Goal: Task Accomplishment & Management: Complete application form

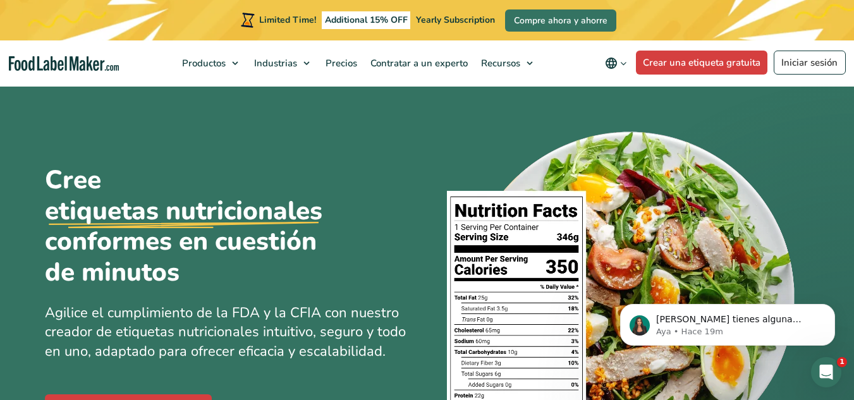
click at [426, 216] on div "Cree etiquetas nutricionales conformes en cuestión de minutos Agilice el cumpli…" at bounding box center [427, 293] width 765 height 416
click at [816, 57] on link "Iniciar sesión" at bounding box center [809, 63] width 72 height 24
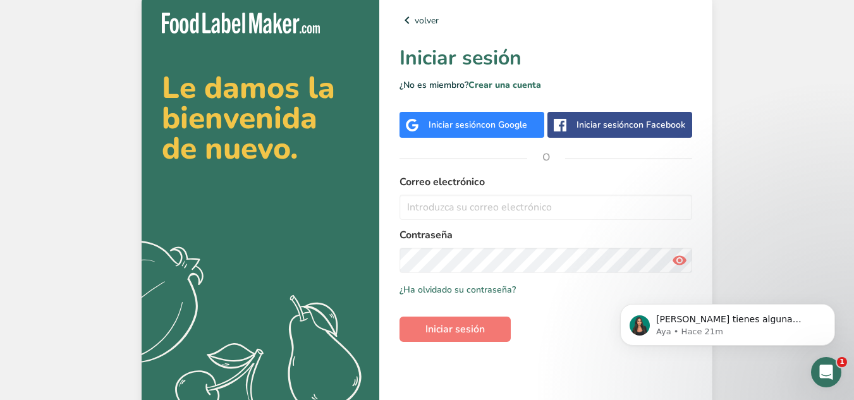
click at [490, 119] on span "con Google" at bounding box center [504, 125] width 46 height 12
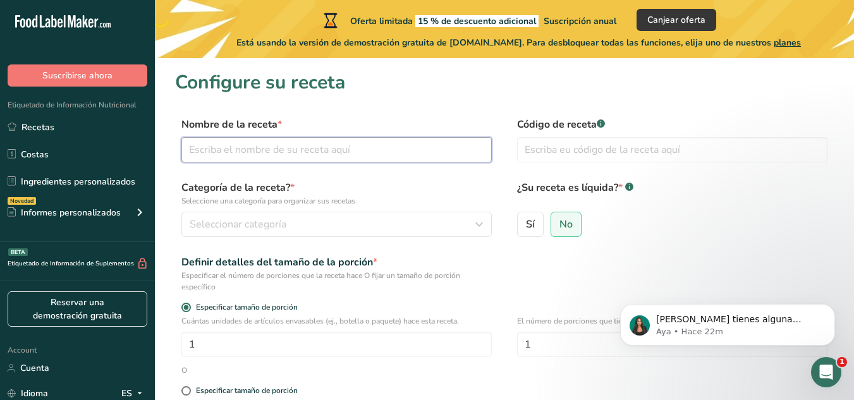
click at [312, 144] on input "text" at bounding box center [336, 149] width 310 height 25
type input "Fresas con crema"
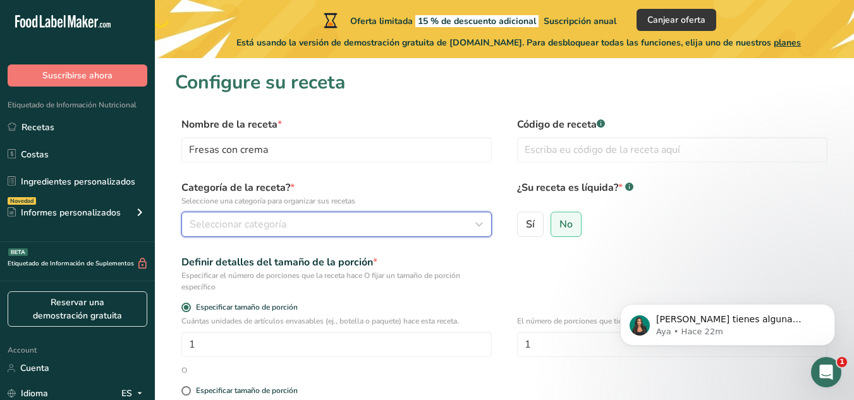
click at [266, 224] on span "Seleccionar categoría" at bounding box center [238, 224] width 97 height 15
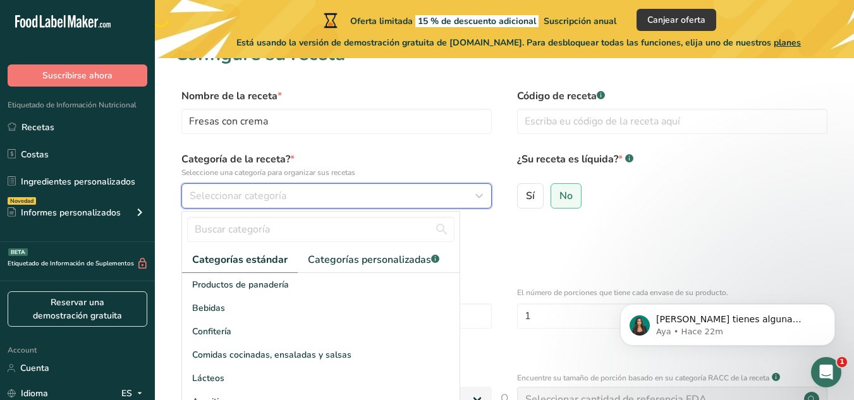
scroll to position [47, 0]
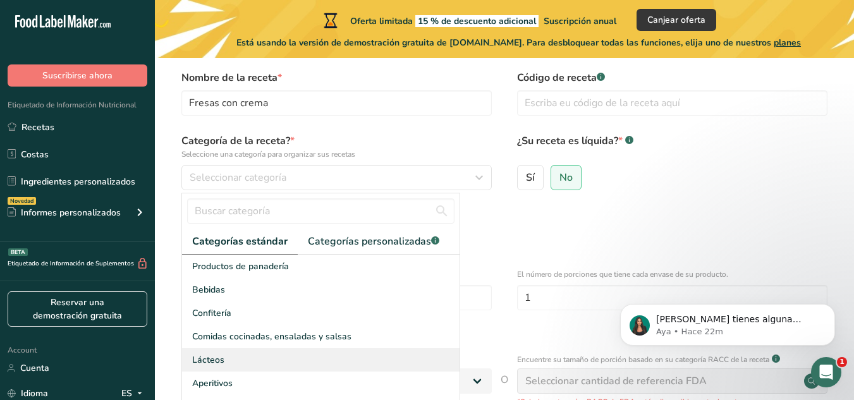
click at [212, 356] on span "Lácteos" at bounding box center [208, 359] width 32 height 13
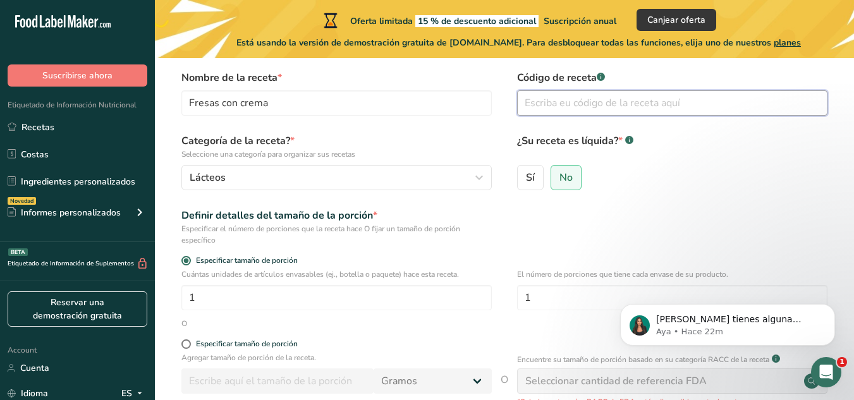
click at [634, 107] on input "text" at bounding box center [672, 102] width 310 height 25
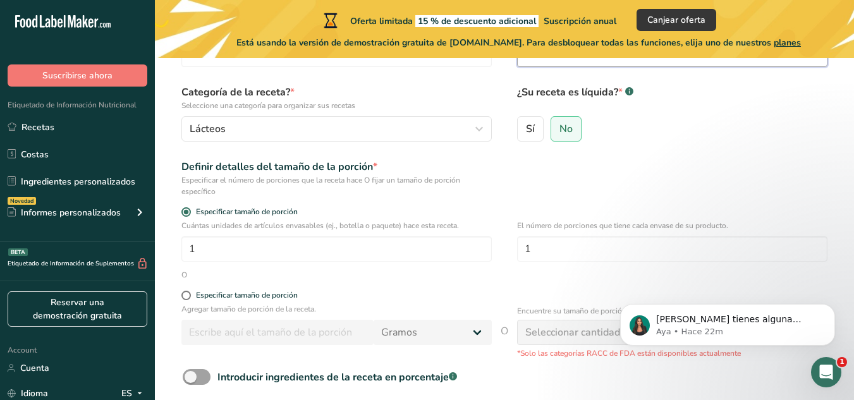
scroll to position [99, 0]
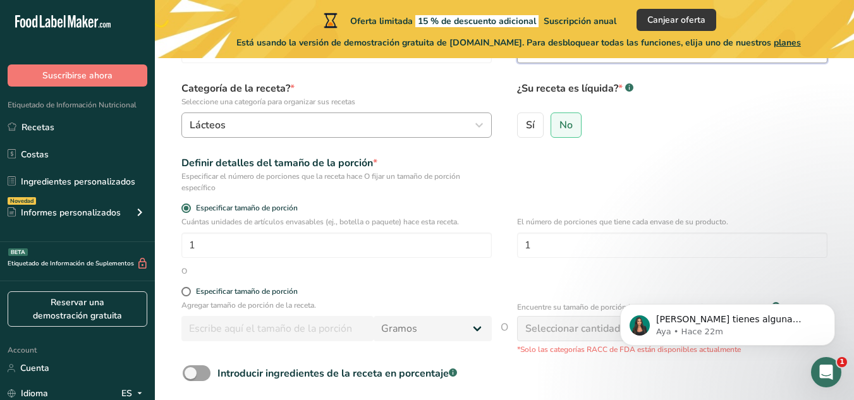
type input "FA01"
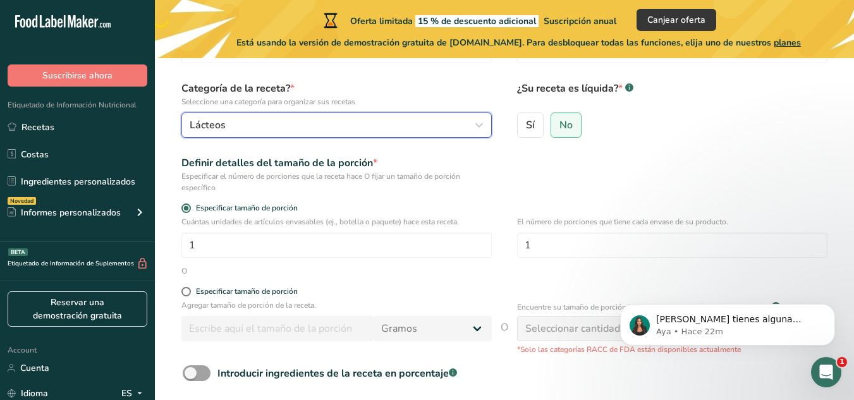
click at [461, 122] on div "Lácteos" at bounding box center [333, 125] width 286 height 15
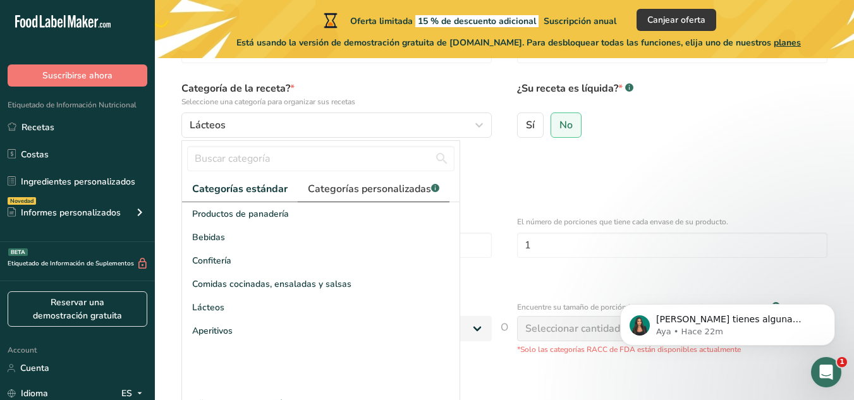
click at [366, 191] on span "Categorías personalizadas .a-a{fill:#347362;}.b-a{fill:#fff;}" at bounding box center [373, 188] width 131 height 15
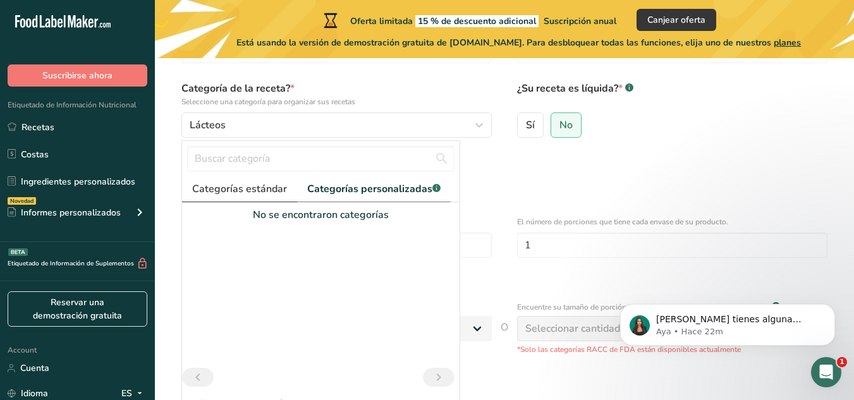
click at [239, 196] on span "Categorías estándar" at bounding box center [239, 188] width 95 height 15
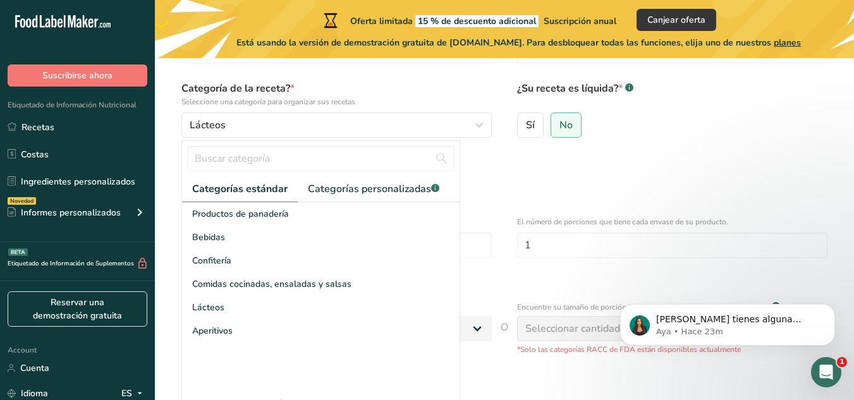
click at [552, 182] on div "Definir detalles del tamaño de la porción * Especificar el número de porciones …" at bounding box center [504, 174] width 658 height 38
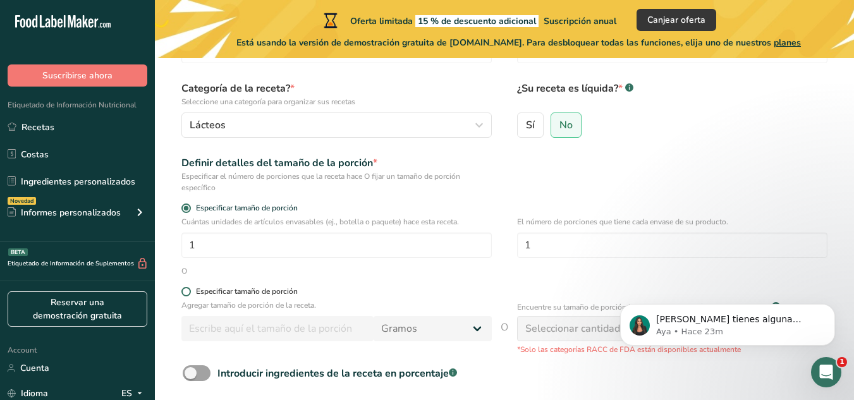
click at [188, 293] on span at bounding box center [185, 291] width 9 height 9
click at [188, 293] on input "Especificar tamaño de porción" at bounding box center [185, 291] width 8 height 8
radio input "true"
radio input "false"
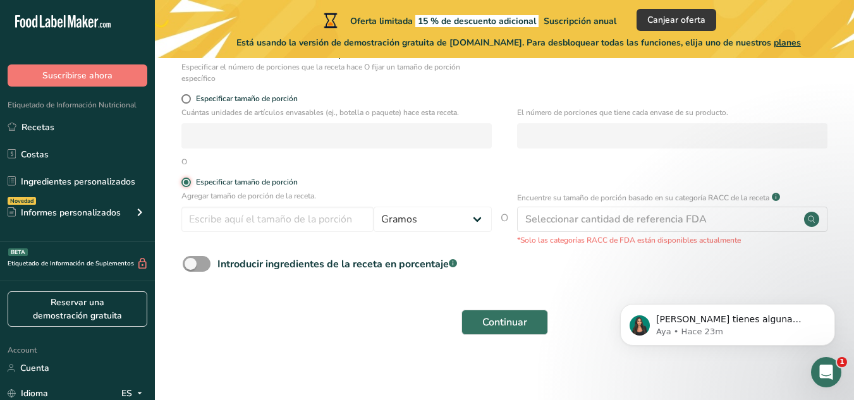
scroll to position [212, 0]
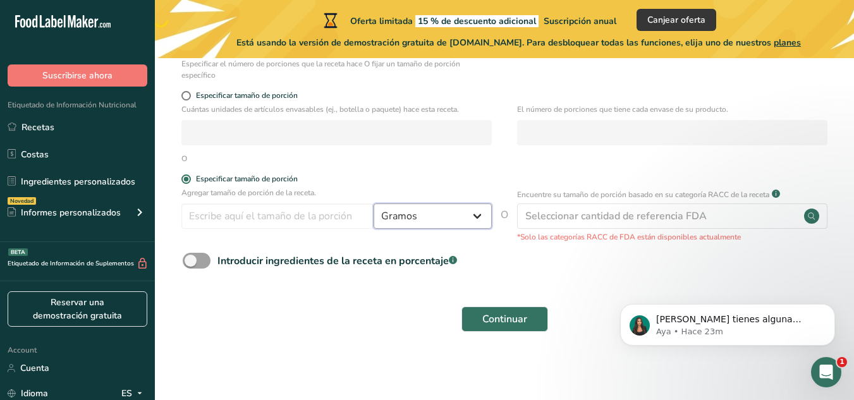
click at [483, 222] on select "Gramos kg mg mcg libras onza litro mL onza líquida cucharada cucharadita taza C…" at bounding box center [432, 215] width 118 height 25
select select "5"
click at [373, 203] on select "Gramos kg mg mcg libras onza litro mL onza líquida cucharada cucharadita taza C…" at bounding box center [432, 215] width 118 height 25
click at [248, 221] on input "number" at bounding box center [277, 215] width 192 height 25
type input "1"
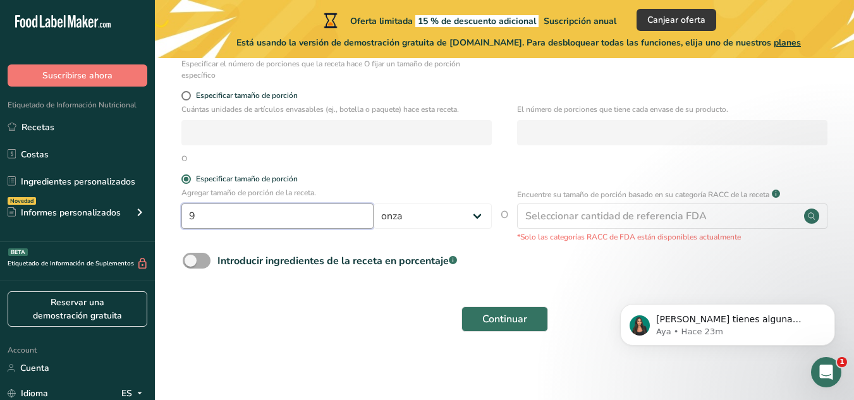
type input "9"
click at [205, 262] on span at bounding box center [197, 261] width 28 height 16
click at [191, 262] on input "Introducir ingredientes de la receta en porcentaje .a-a{fill:#347362;}.b-a{fill…" at bounding box center [187, 261] width 8 height 8
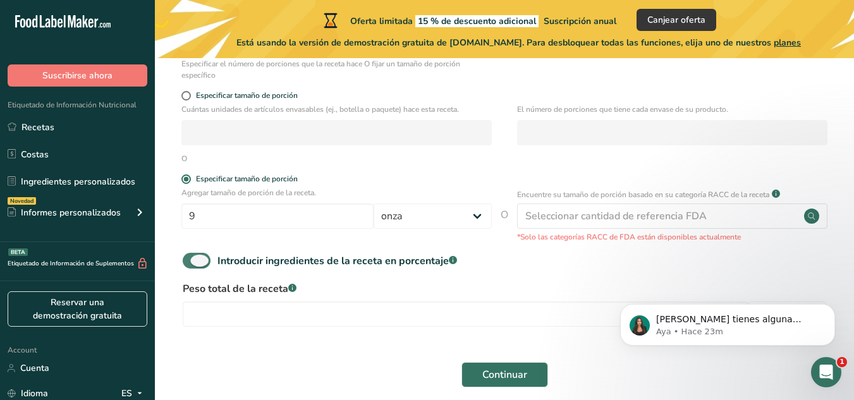
click at [205, 262] on span at bounding box center [197, 261] width 28 height 16
click at [191, 262] on input "Introducir ingredientes de la receta en porcentaje .a-a{fill:#347362;}.b-a{fill…" at bounding box center [187, 261] width 8 height 8
checkbox input "false"
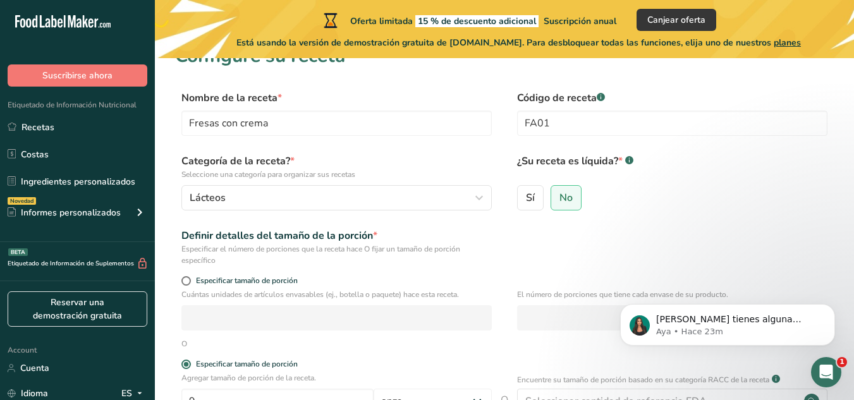
scroll to position [116, 0]
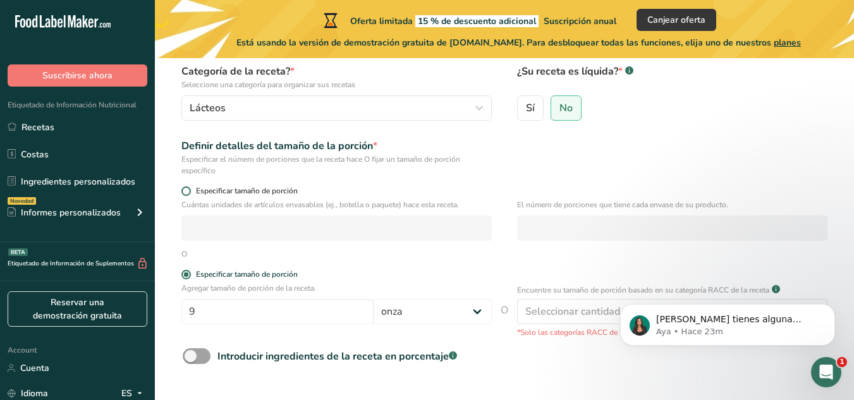
click at [184, 190] on span at bounding box center [185, 190] width 9 height 9
click at [184, 190] on input "Especificar tamaño de porción" at bounding box center [185, 191] width 8 height 8
radio input "true"
radio input "false"
select select "0"
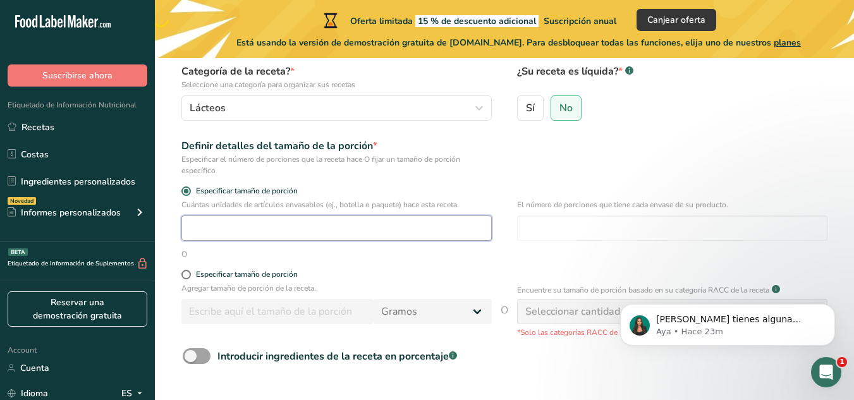
click at [207, 230] on input "number" at bounding box center [336, 227] width 310 height 25
type input "1"
click at [588, 229] on input "number" at bounding box center [672, 227] width 310 height 25
type input "1"
click at [188, 273] on span at bounding box center [185, 274] width 9 height 9
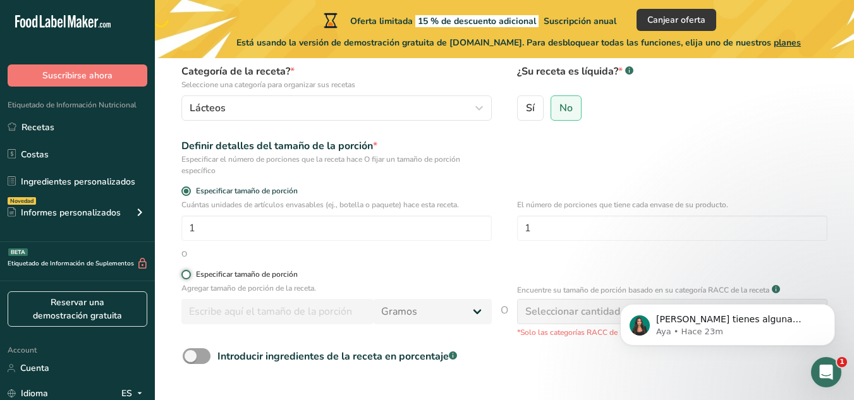
click at [188, 273] on input "Especificar tamaño de porción" at bounding box center [185, 274] width 8 height 8
radio input "true"
radio input "false"
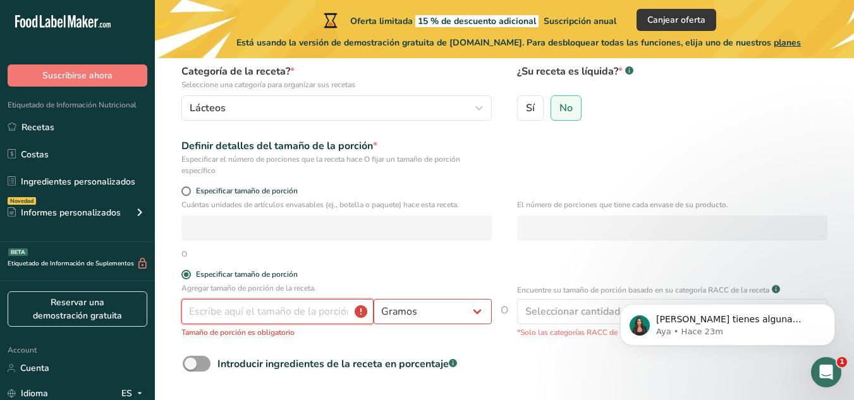
click at [265, 316] on input "number" at bounding box center [277, 311] width 192 height 25
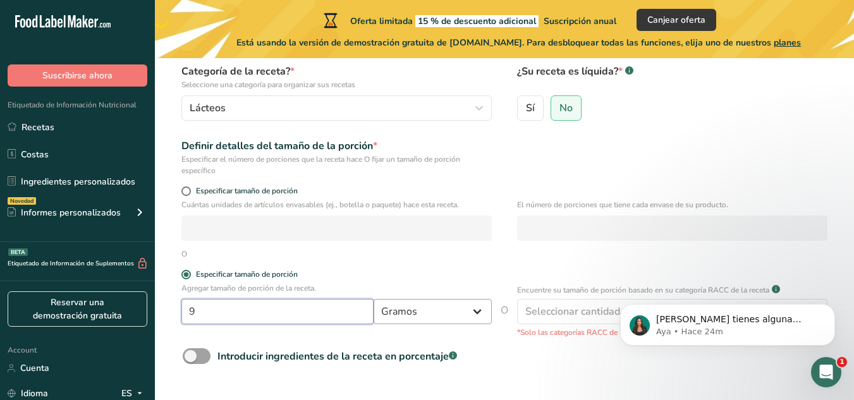
type input "9"
click at [425, 318] on select "Gramos kg mg mcg libras onza litro mL onza líquida cucharada cucharadita taza C…" at bounding box center [432, 311] width 118 height 25
select select "5"
click at [373, 299] on select "Gramos kg mg mcg libras onza litro mL onza líquida cucharada cucharadita taza C…" at bounding box center [432, 311] width 118 height 25
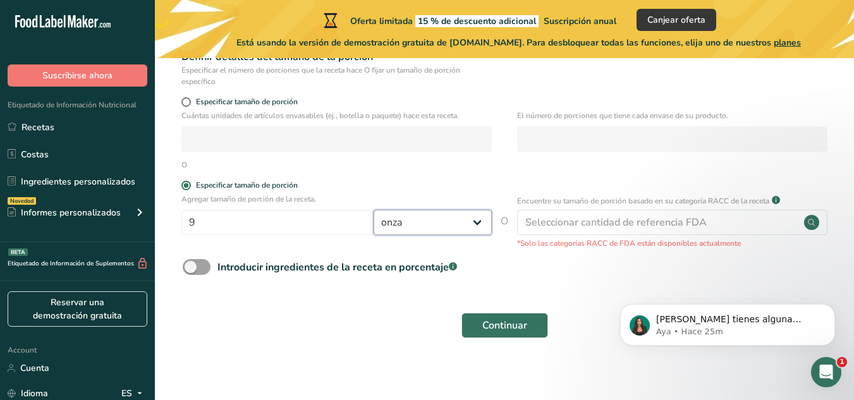
scroll to position [212, 0]
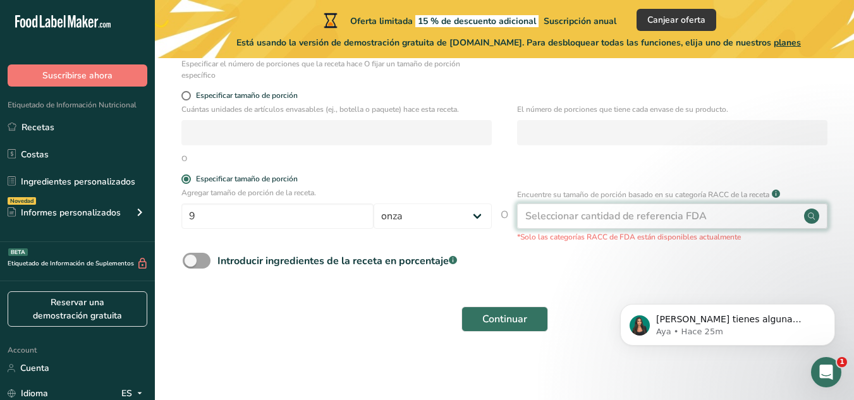
click at [598, 217] on div "Seleccionar cantidad de referencia FDA" at bounding box center [615, 216] width 181 height 15
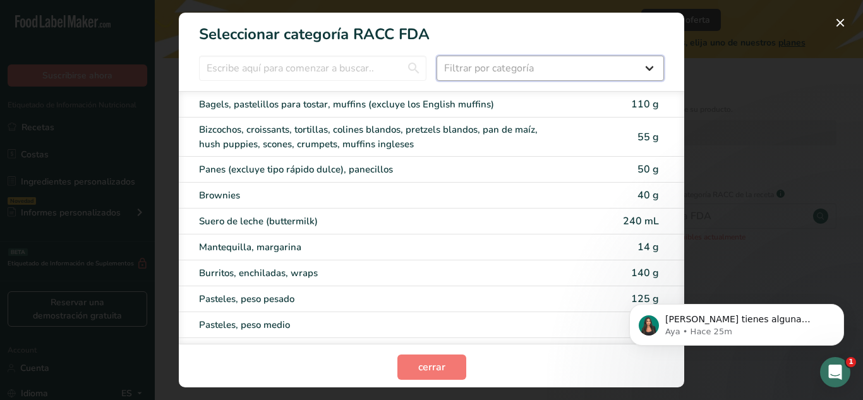
click at [621, 72] on select "Filtrar por categoría Todos Productos de panadería Bebidas Cereales y otros pro…" at bounding box center [550, 68] width 227 height 25
select select "9"
click at [437, 56] on select "Filtrar por categoría Todos Productos de panadería Bebidas Cereales y otros pro…" at bounding box center [550, 68] width 227 height 25
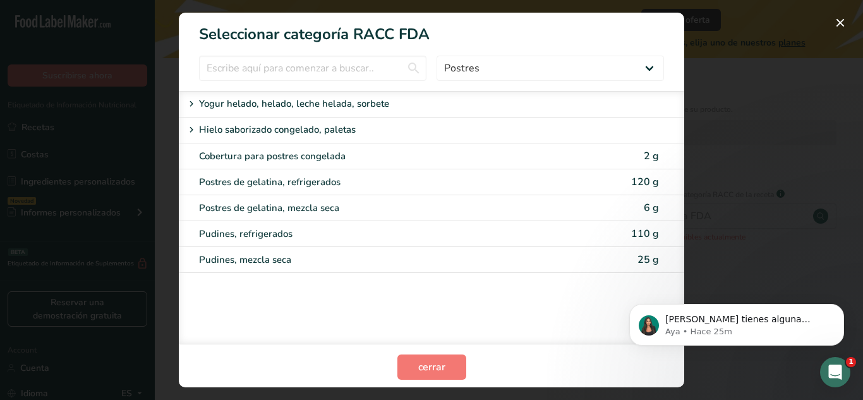
click at [716, 154] on div "RACC Category Selection Modal" at bounding box center [431, 200] width 863 height 400
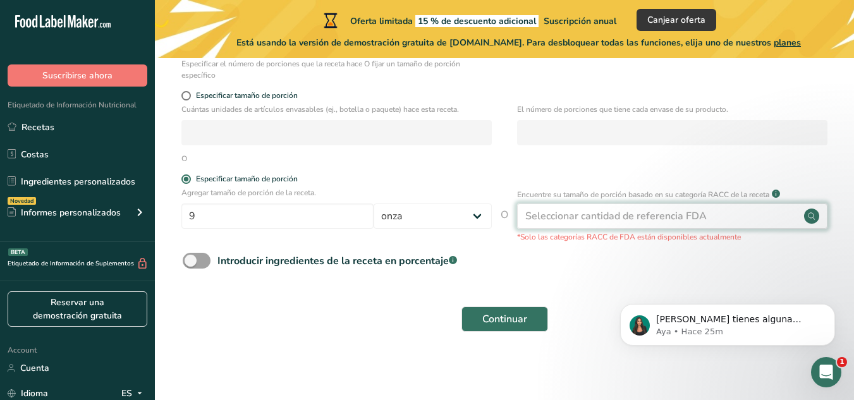
click at [697, 210] on div "Seleccionar cantidad de referencia FDA" at bounding box center [615, 216] width 181 height 15
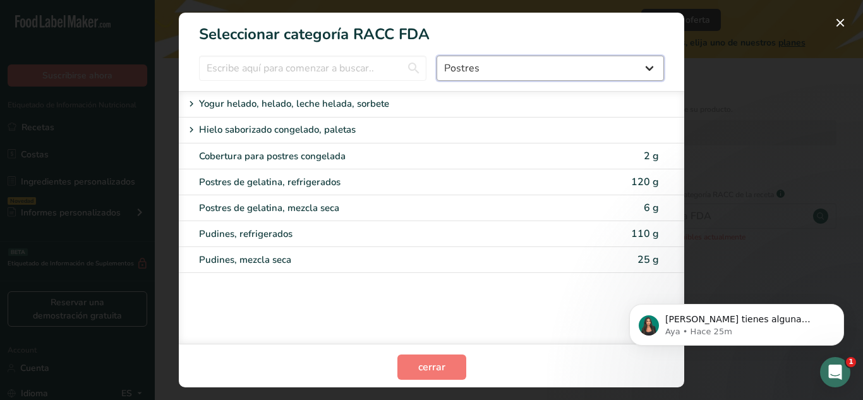
click at [555, 64] on select "Todos Productos de panadería Bebidas Cereales y otros productos de granos Produ…" at bounding box center [550, 68] width 227 height 25
click at [437, 56] on select "Todos Productos de panadería Bebidas Cereales y otros productos de granos Produ…" at bounding box center [550, 68] width 227 height 25
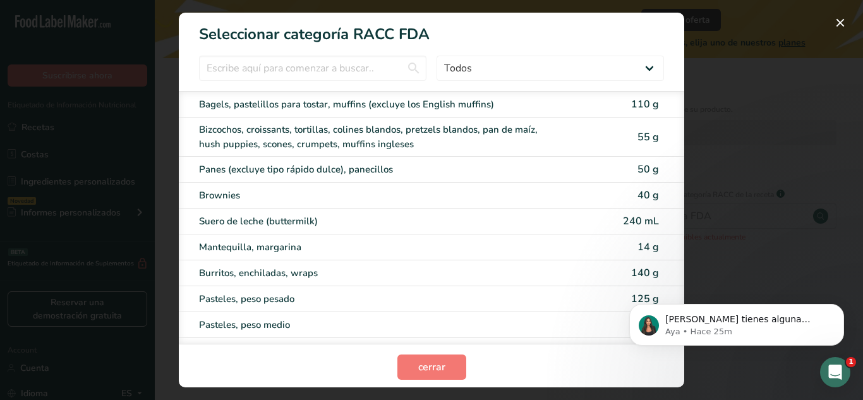
drag, startPoint x: 685, startPoint y: 102, endPoint x: 686, endPoint y: 122, distance: 20.2
click at [686, 121] on div "RACC Category Selection Modal" at bounding box center [431, 200] width 863 height 400
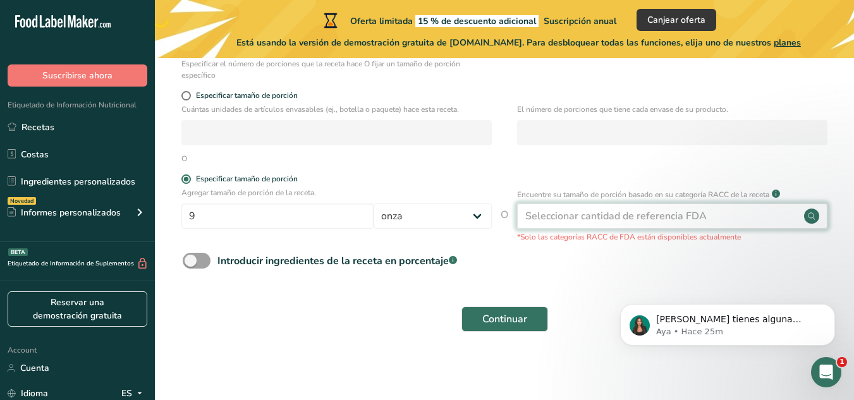
click at [658, 225] on div "Seleccionar cantidad de referencia FDA" at bounding box center [672, 215] width 310 height 25
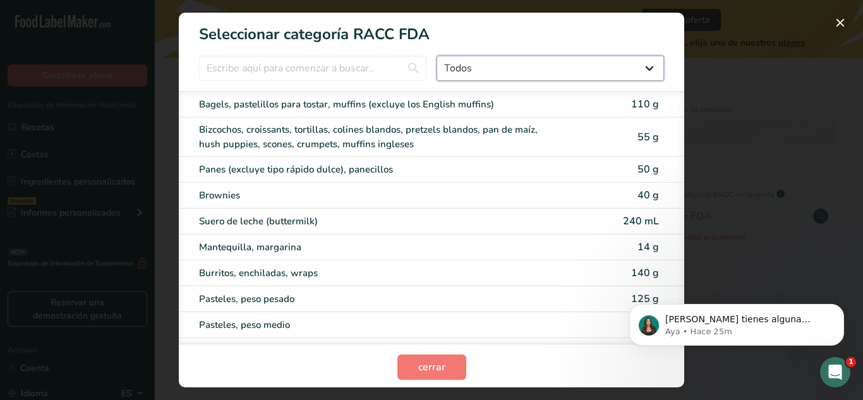
click at [556, 73] on select "Todos Productos de panadería Bebidas Cereales y otros productos de granos Produ…" at bounding box center [550, 68] width 227 height 25
select select "9"
click at [437, 56] on select "Todos Productos de panadería Bebidas Cereales y otros productos de granos Produ…" at bounding box center [550, 68] width 227 height 25
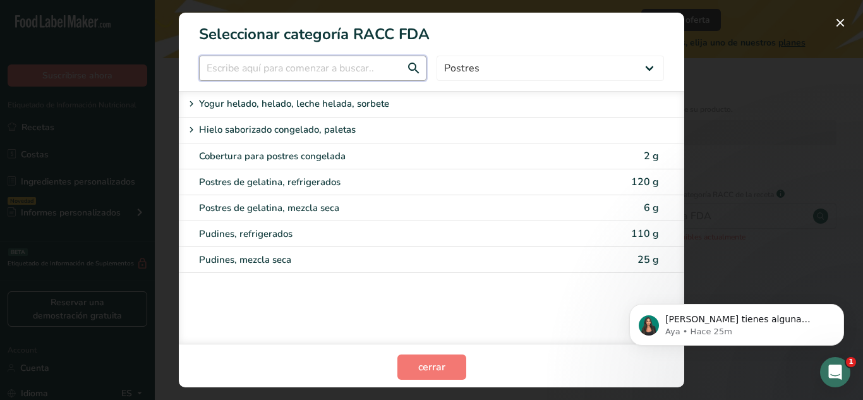
click at [404, 74] on input "RACC Category Selection Modal" at bounding box center [312, 68] width 227 height 25
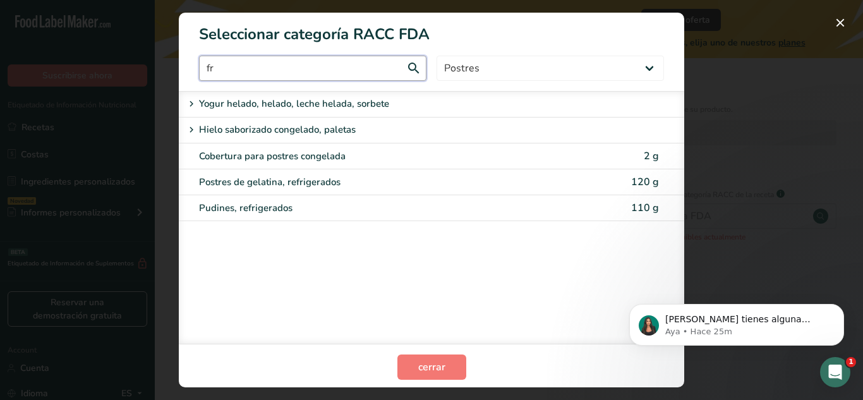
type input "f"
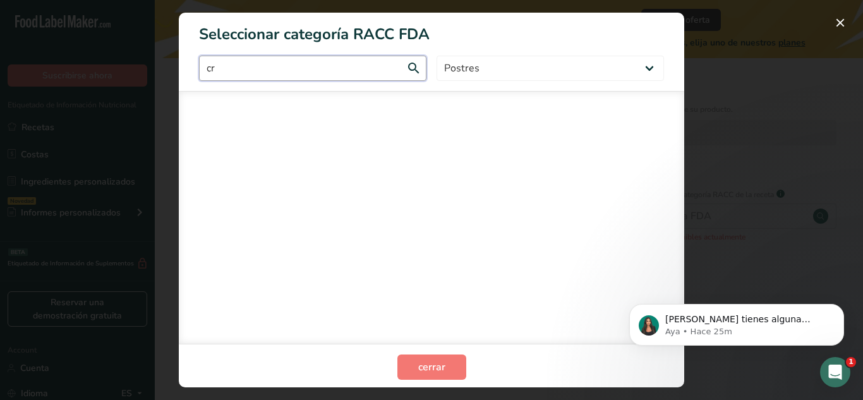
type input "c"
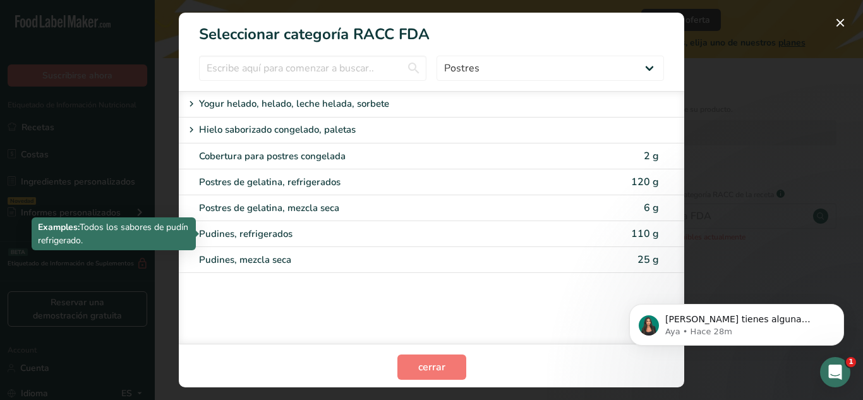
click at [337, 234] on div "Pudines, refrigerados" at bounding box center [378, 234] width 359 height 15
type input "110"
select select "0"
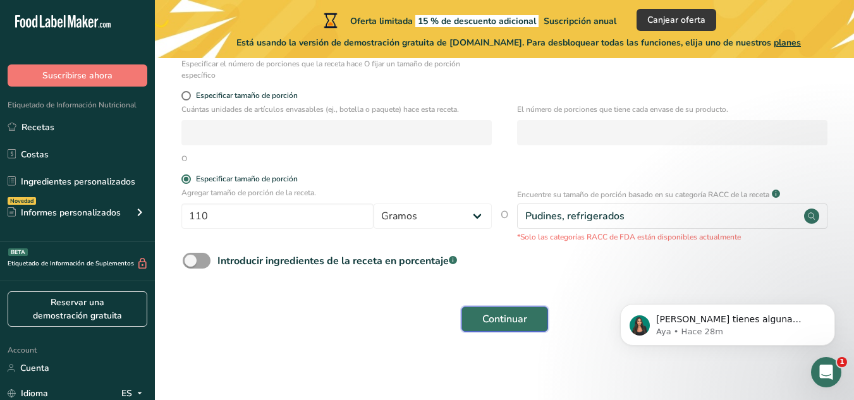
click at [510, 318] on span "Continuar" at bounding box center [504, 318] width 45 height 15
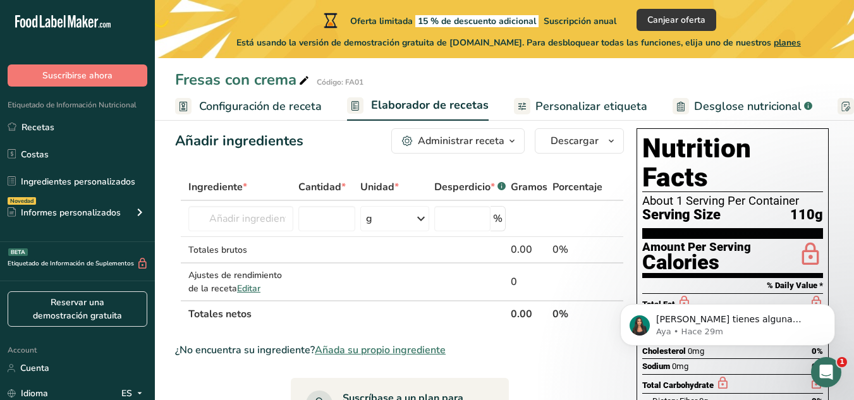
scroll to position [42, 0]
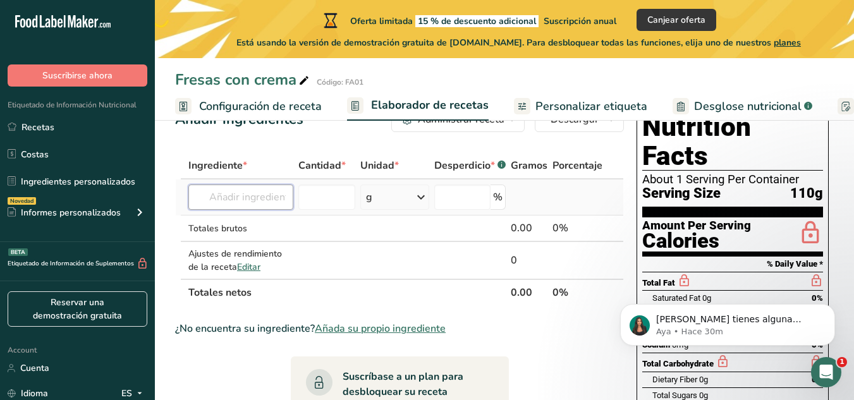
click at [250, 196] on input "text" at bounding box center [240, 196] width 105 height 25
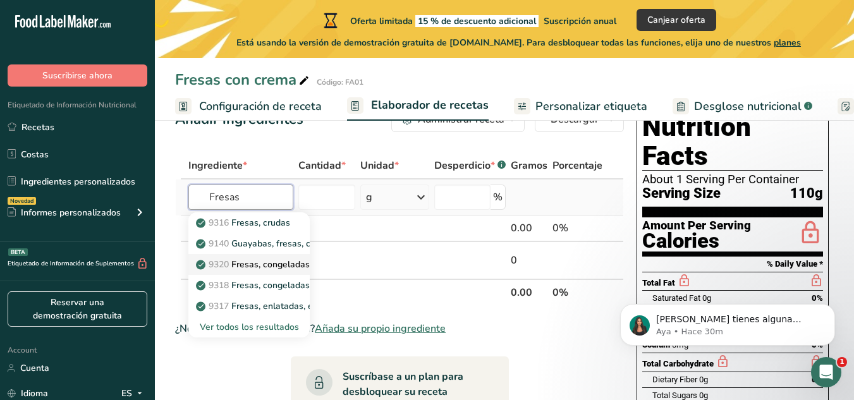
type input "Fresas"
click at [255, 266] on p "9320 Fresas, congeladas, endulzadas, en rodajas" at bounding box center [302, 264] width 209 height 13
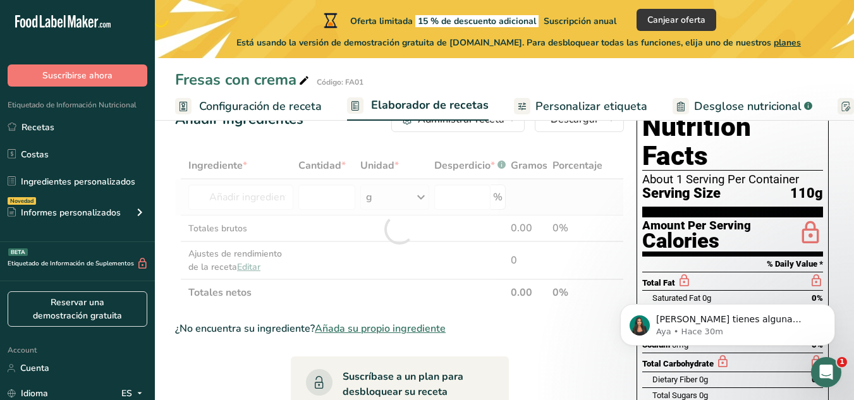
type input "Strawberries, frozen, sweetened, sliced"
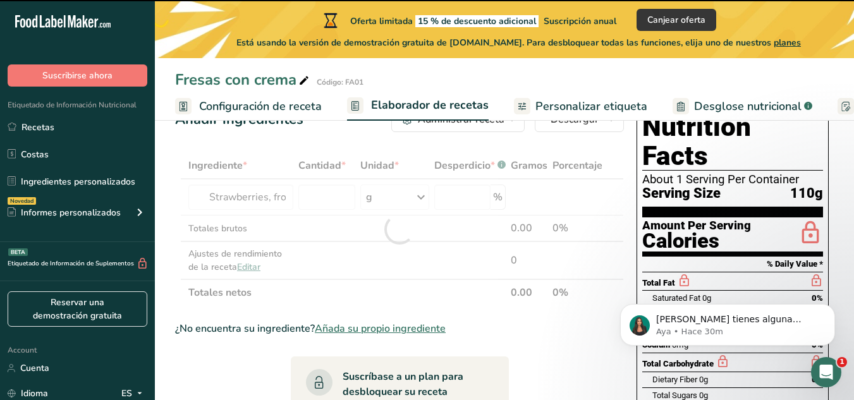
type input "0"
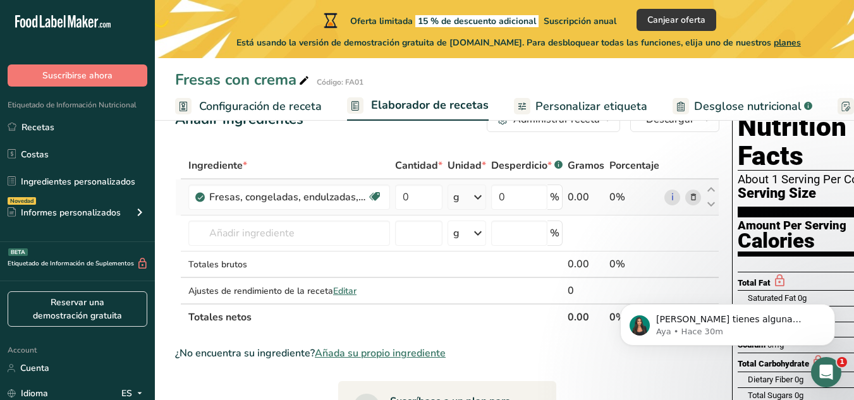
click at [466, 199] on div "g" at bounding box center [466, 196] width 39 height 25
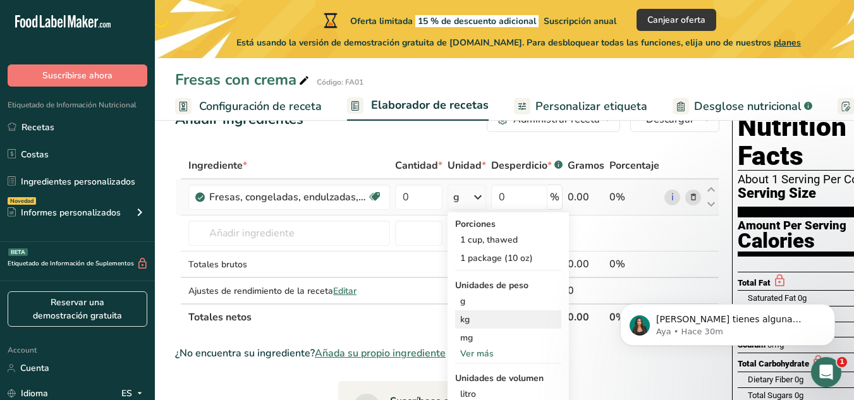
click at [477, 317] on div "kg" at bounding box center [508, 319] width 106 height 18
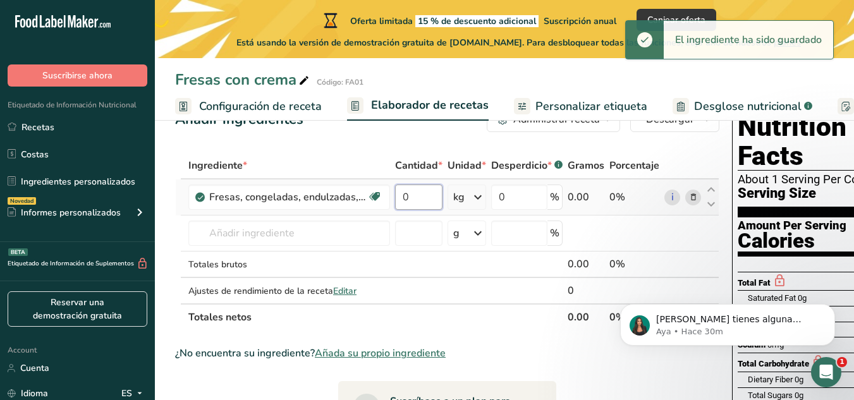
click at [416, 194] on input "0" at bounding box center [418, 196] width 47 height 25
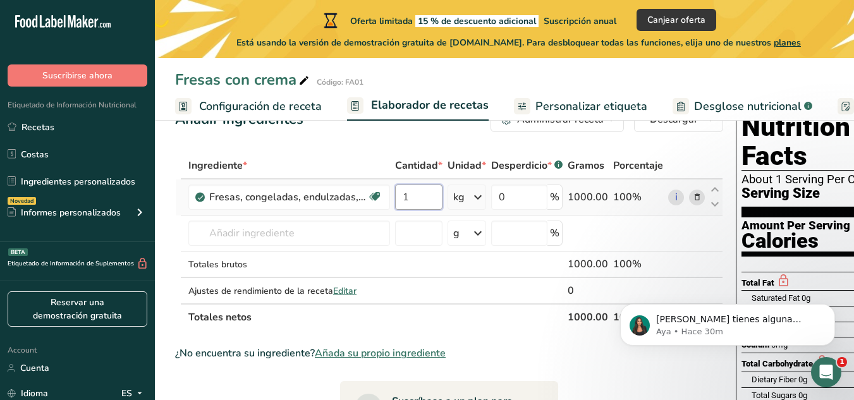
type input "1"
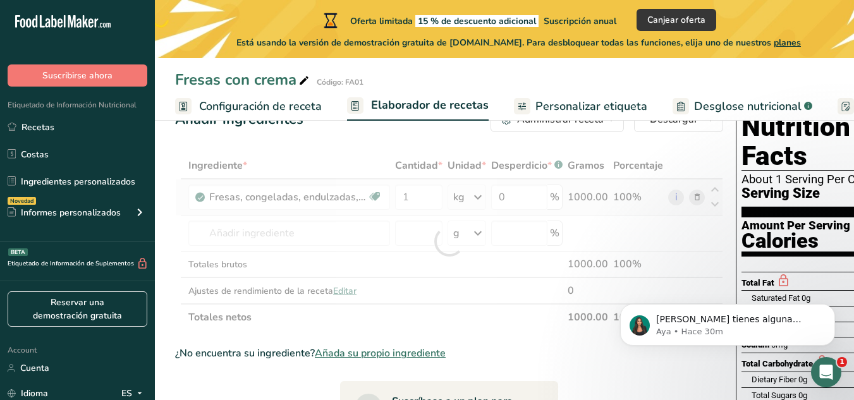
click at [554, 199] on div "Ingrediente * Cantidad * Unidad * Desperdicio * .a-a{fill:#347362;}.b-a{fill:#f…" at bounding box center [449, 241] width 548 height 178
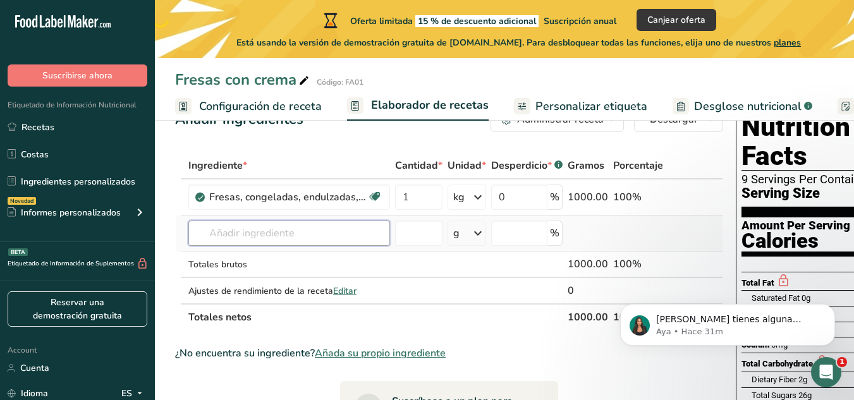
click at [265, 234] on input "text" at bounding box center [289, 233] width 202 height 25
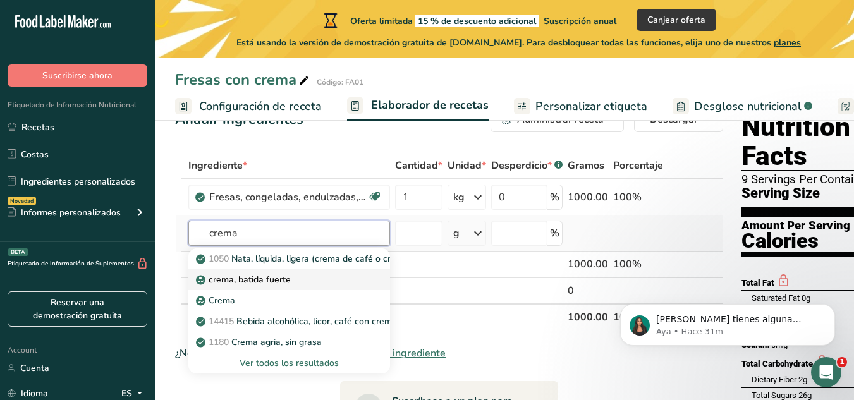
type input "crema"
click at [265, 282] on p "crema, batida fuerte" at bounding box center [244, 279] width 92 height 13
type input "cream, heavy whipping"
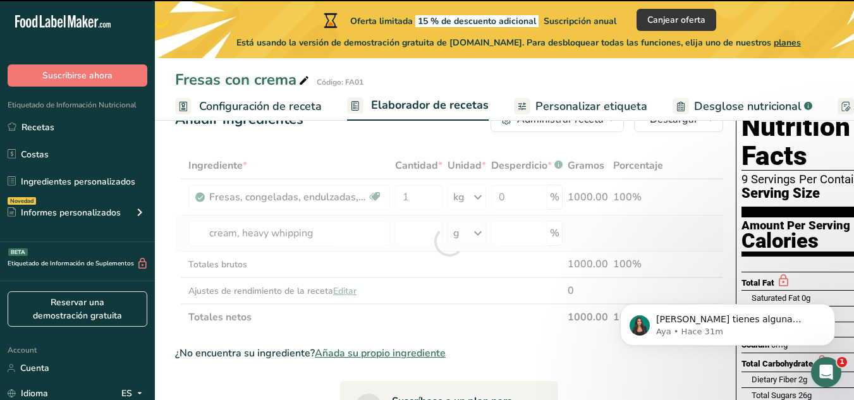
type input "0"
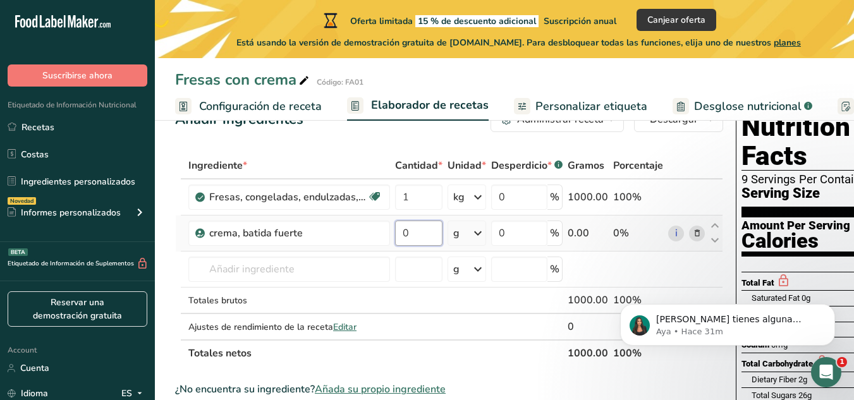
click at [426, 240] on input "0" at bounding box center [418, 233] width 47 height 25
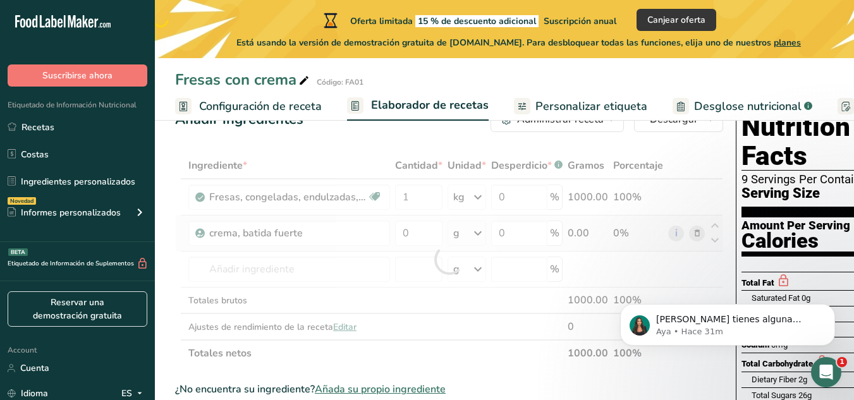
click at [477, 234] on div "Ingrediente * Cantidad * Unidad * Desperdicio * .a-a{fill:#347362;}.b-a{fill:#f…" at bounding box center [449, 259] width 548 height 214
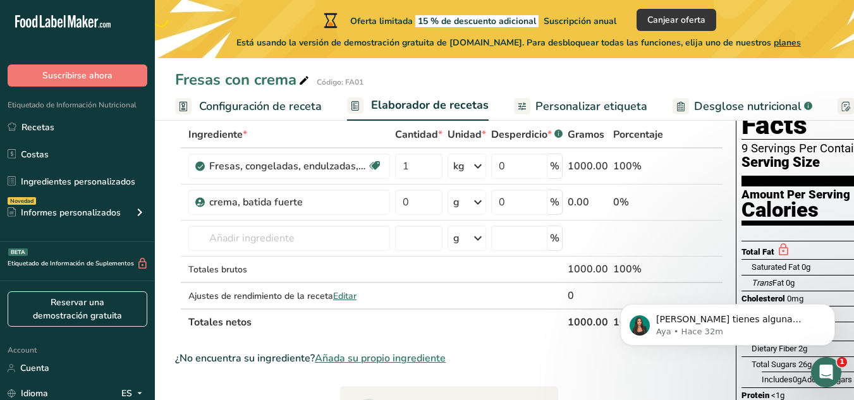
scroll to position [0, 0]
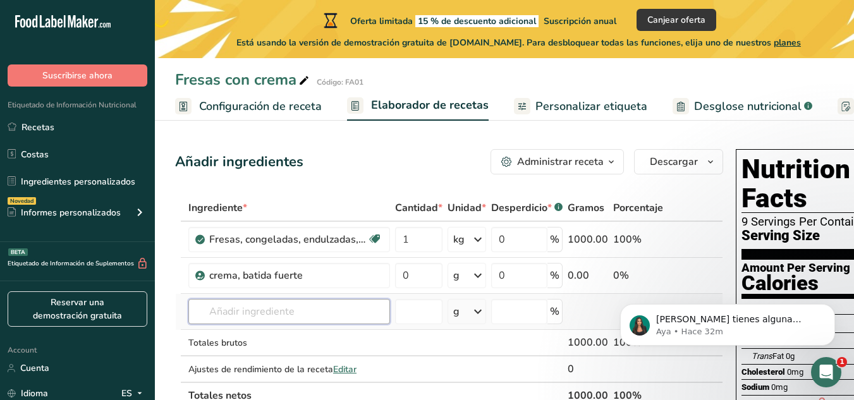
click at [255, 317] on input "text" at bounding box center [289, 311] width 202 height 25
click at [253, 313] on input "text" at bounding box center [289, 311] width 202 height 25
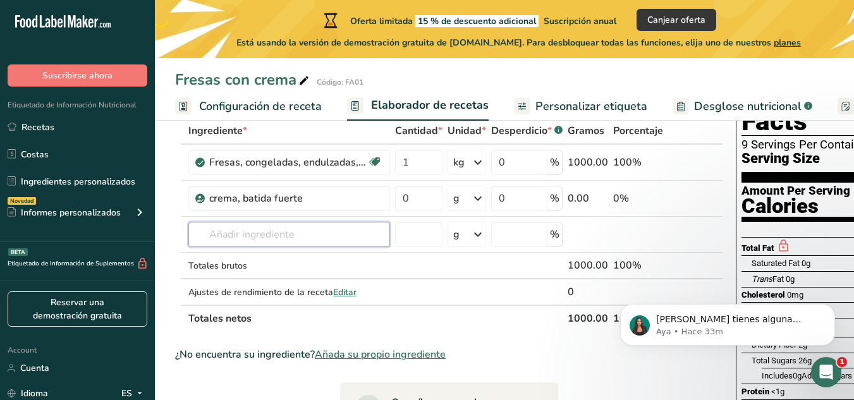
scroll to position [78, 0]
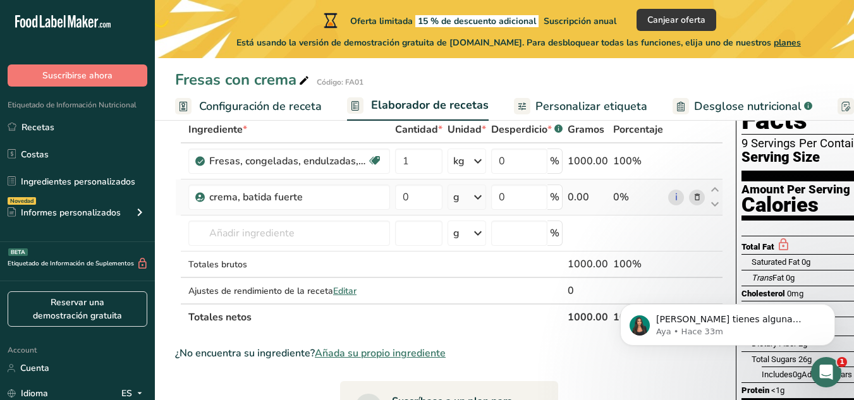
click at [471, 200] on icon at bounding box center [477, 197] width 15 height 23
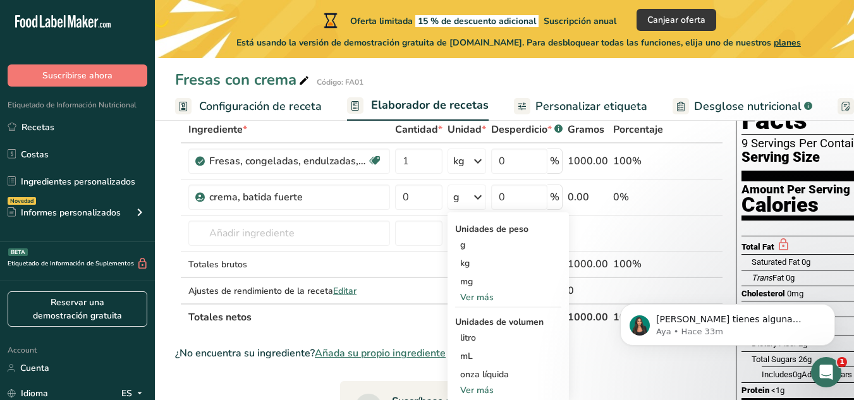
click at [596, 97] on link "Personalizar etiqueta" at bounding box center [580, 106] width 133 height 28
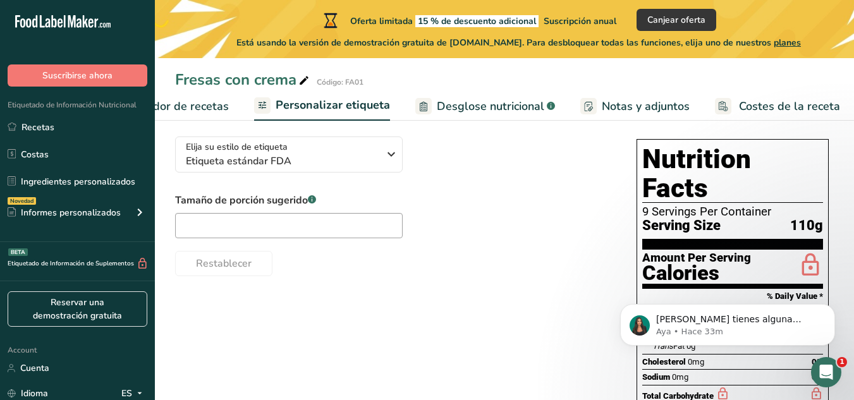
scroll to position [85, 0]
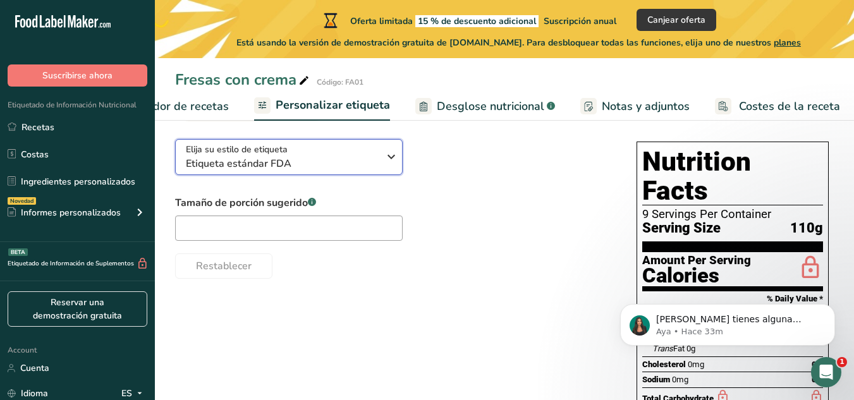
click at [365, 160] on span "Etiqueta estándar FDA" at bounding box center [282, 163] width 193 height 15
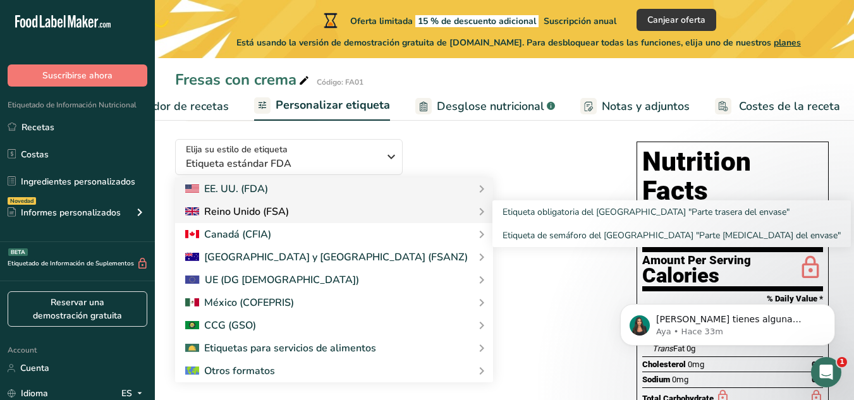
click at [311, 219] on div "Reino Unido (FSA)" at bounding box center [334, 211] width 298 height 15
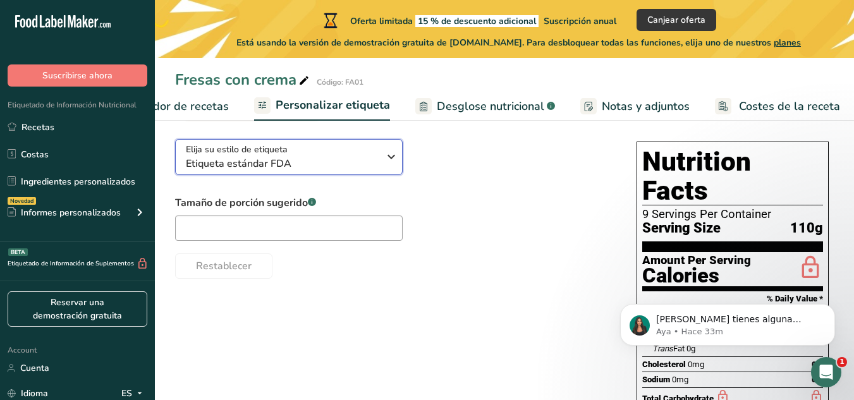
click at [375, 152] on div "Elija su estilo de etiqueta Etiqueta estándar FDA" at bounding box center [282, 157] width 193 height 28
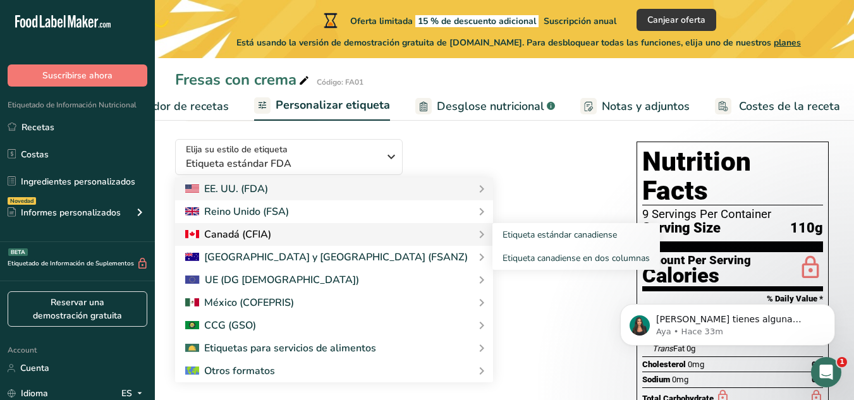
click at [299, 242] on div "Canadá (CFIA)" at bounding box center [334, 234] width 298 height 15
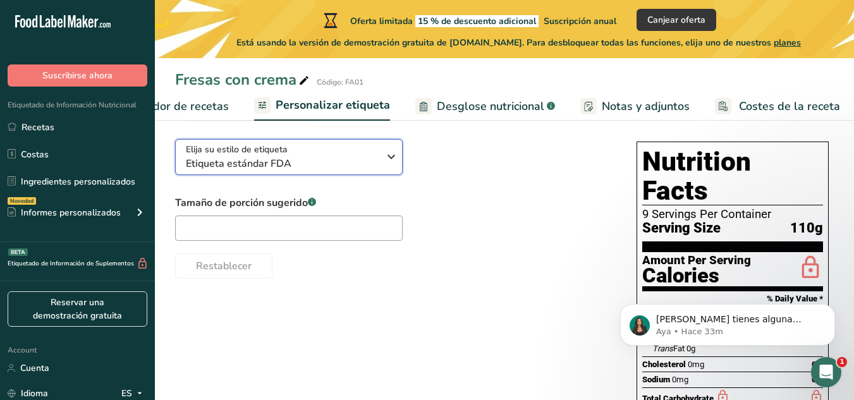
click at [373, 147] on div "Elija su estilo de etiqueta Etiqueta estándar FDA" at bounding box center [282, 157] width 193 height 28
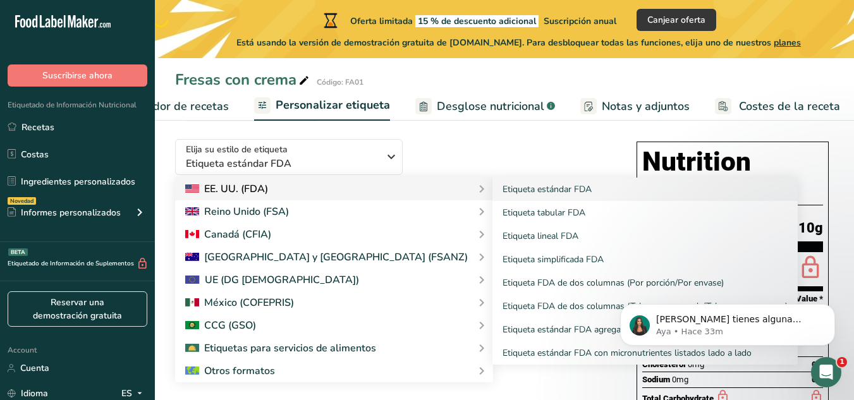
click at [305, 185] on div "EE. UU. (FDA)" at bounding box center [334, 188] width 298 height 15
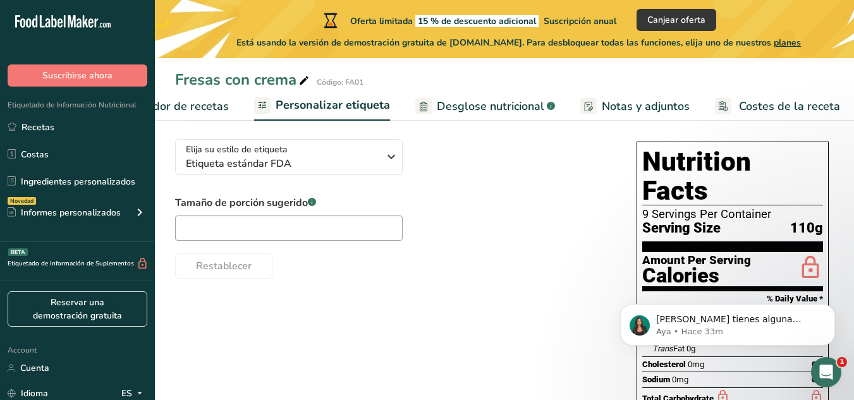
click at [320, 183] on div "Elija su estilo de etiqueta Etiqueta estándar FDA EE. UU. (FDA) Etiqueta estánd…" at bounding box center [393, 204] width 436 height 150
click at [335, 164] on span "Etiqueta estándar FDA" at bounding box center [282, 163] width 193 height 15
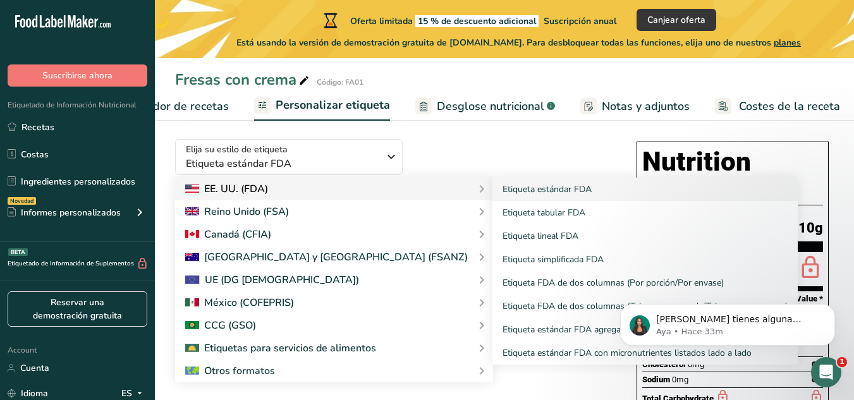
click at [474, 191] on icon at bounding box center [481, 189] width 15 height 23
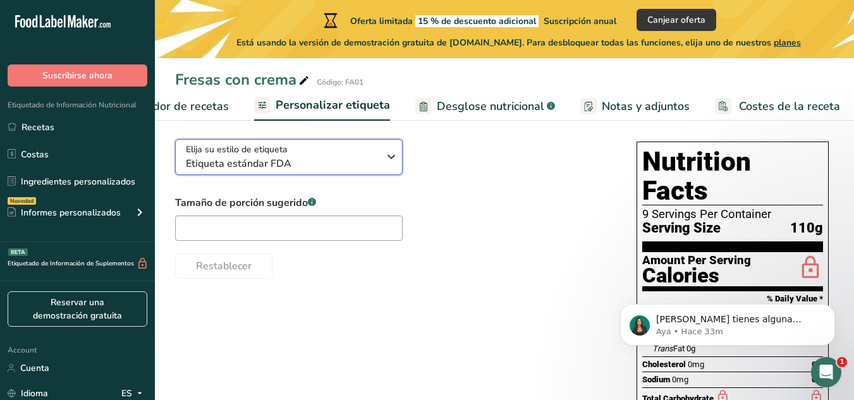
click at [395, 172] on button "Elija su estilo de etiqueta Etiqueta estándar FDA" at bounding box center [288, 157] width 227 height 36
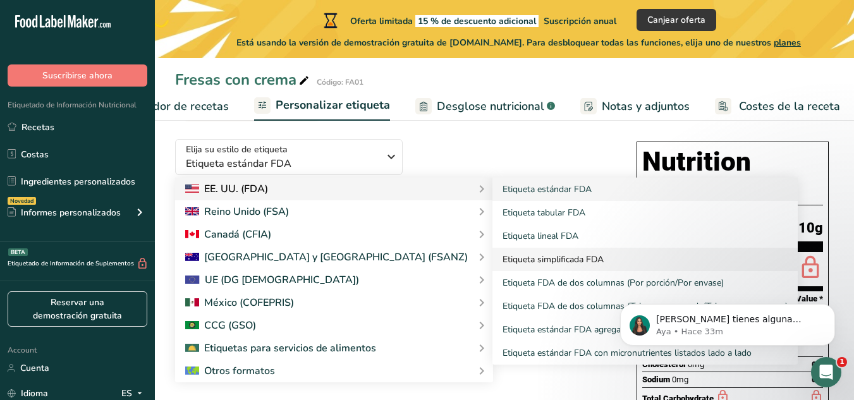
click at [492, 263] on link "Etiqueta simplificada FDA" at bounding box center [644, 259] width 305 height 23
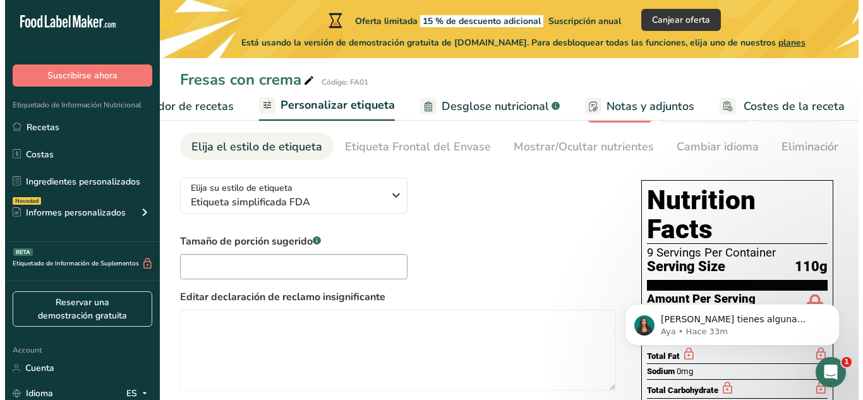
scroll to position [47, 0]
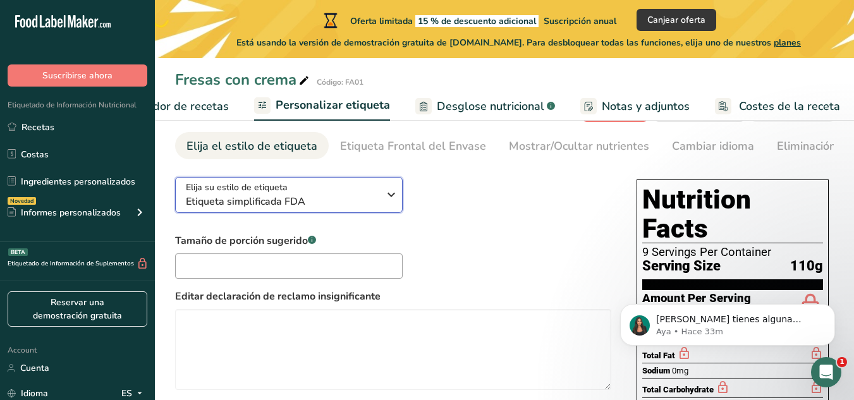
click at [345, 189] on div "Elija su estilo de etiqueta Etiqueta simplificada FDA" at bounding box center [282, 195] width 193 height 28
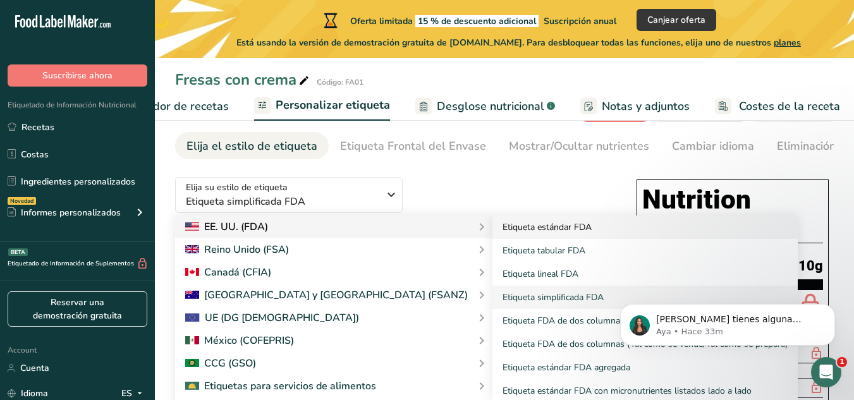
click at [492, 236] on link "Etiqueta estándar FDA" at bounding box center [644, 226] width 305 height 23
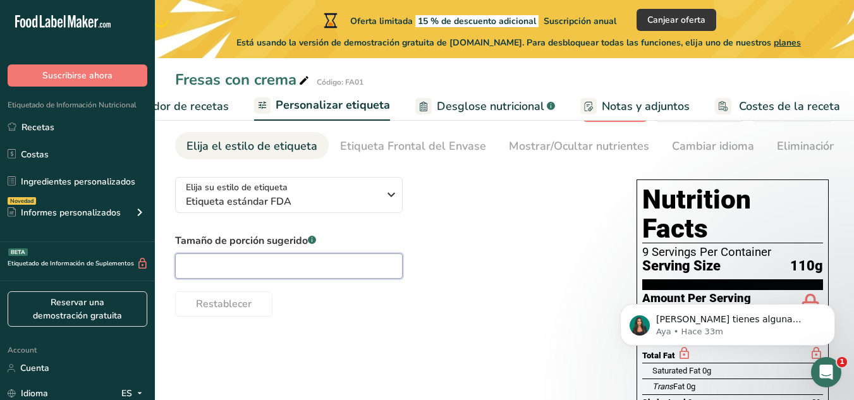
click at [311, 272] on input "text" at bounding box center [288, 265] width 227 height 25
click at [241, 260] on input "text" at bounding box center [288, 265] width 227 height 25
type input "1 vaso"
click at [499, 106] on span "Desglose nutricional" at bounding box center [490, 106] width 107 height 17
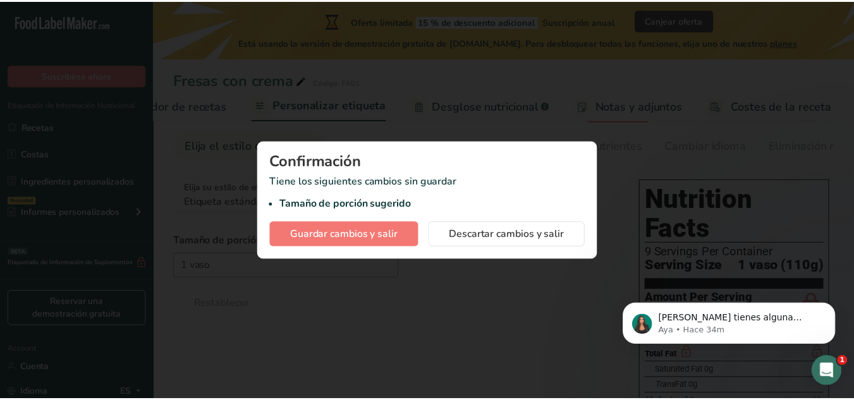
scroll to position [0, 250]
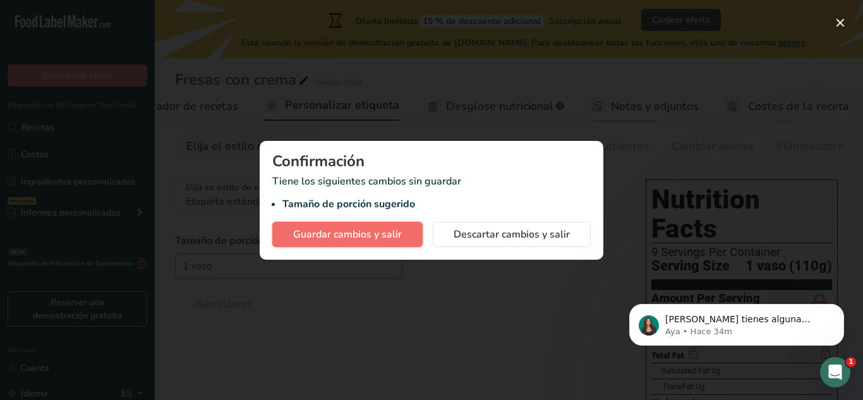
click at [385, 240] on span "Guardar cambios y salir" at bounding box center [347, 234] width 109 height 15
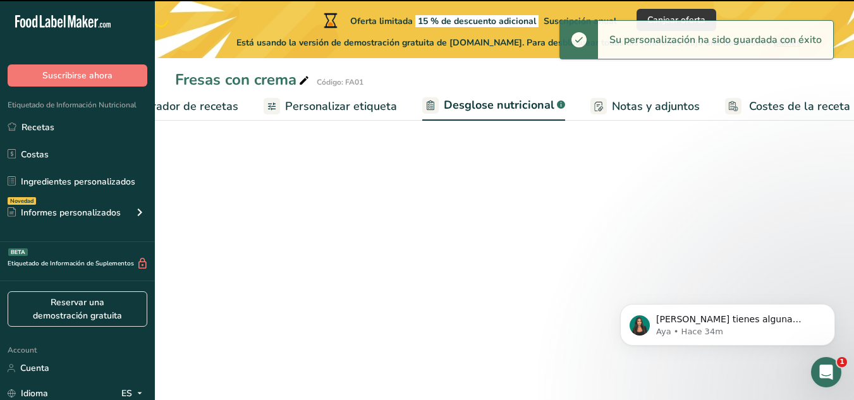
select select "Calories"
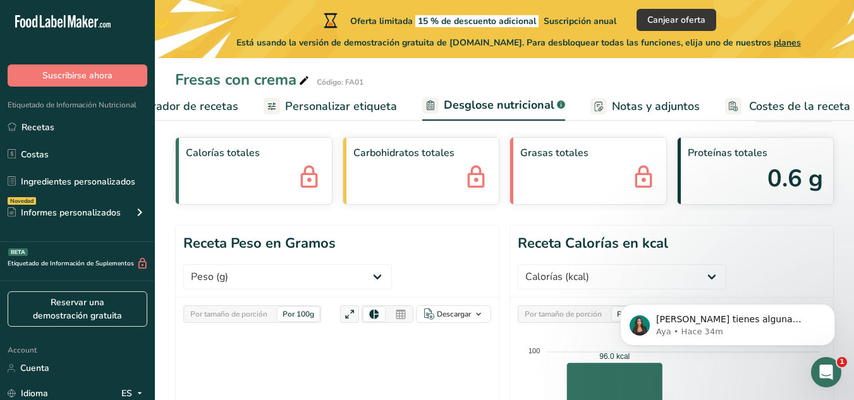
click at [198, 114] on link "Elaborador de recetas" at bounding box center [167, 106] width 141 height 28
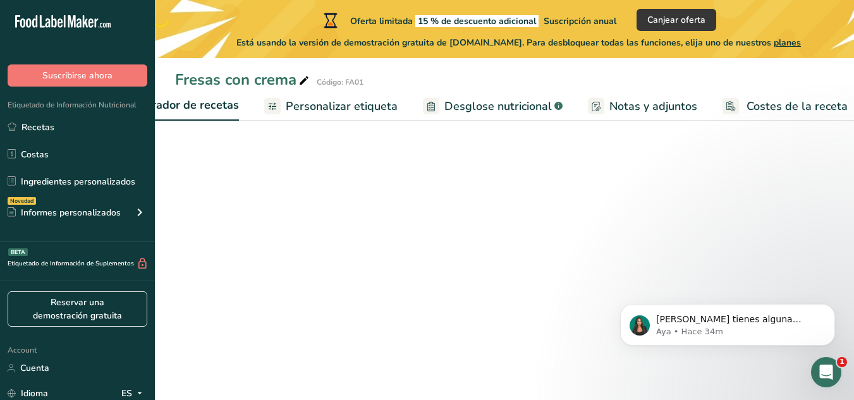
scroll to position [0, 176]
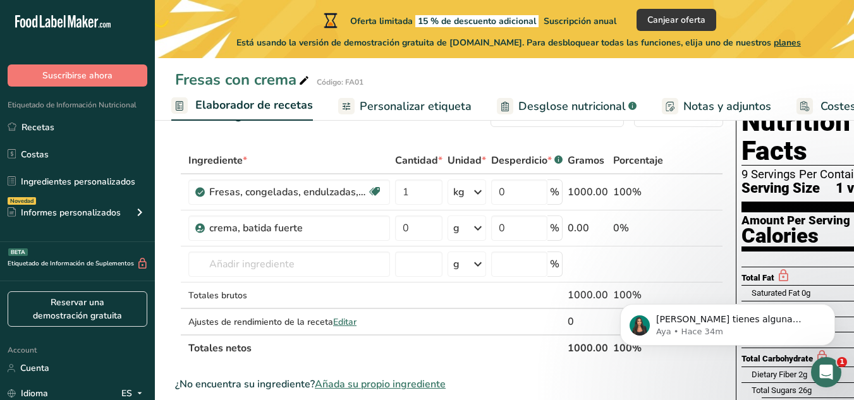
click at [703, 112] on span "Notas y adjuntos" at bounding box center [727, 106] width 88 height 17
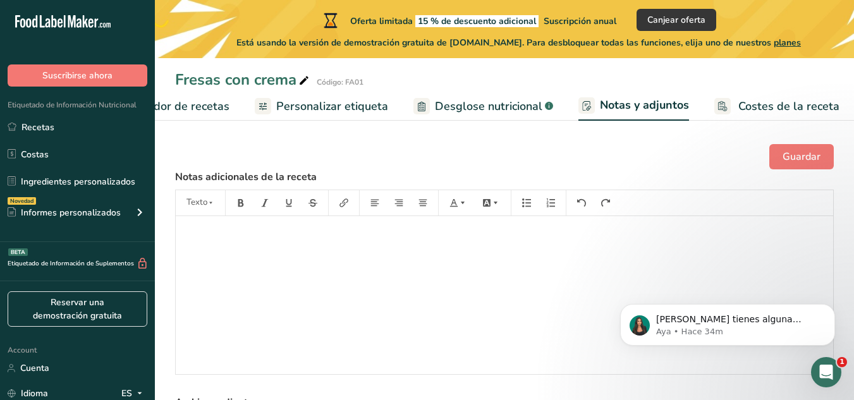
click at [274, 243] on div "﻿" at bounding box center [504, 295] width 657 height 158
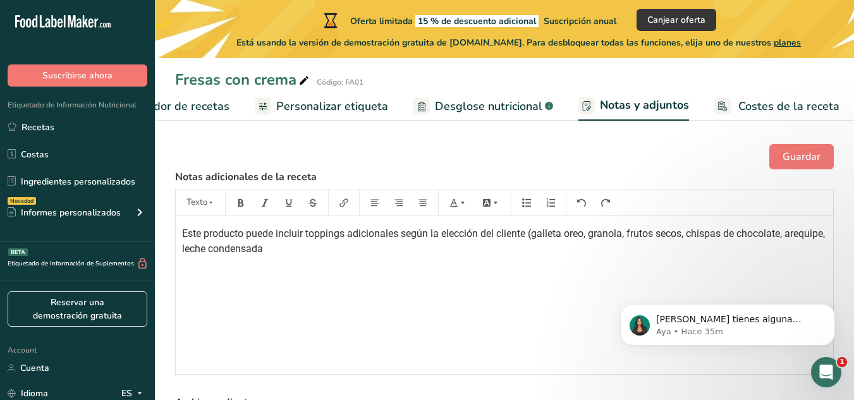
click at [315, 246] on p "Este producto puede incluir toppings adicionales según la elección del cliente …" at bounding box center [504, 241] width 644 height 30
click at [799, 168] on button "Guardar" at bounding box center [801, 156] width 64 height 25
click at [203, 109] on span "Elaborador de recetas" at bounding box center [170, 106] width 117 height 17
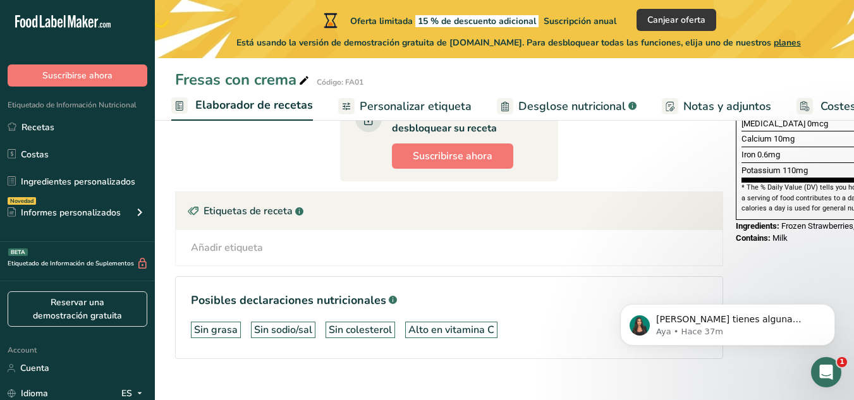
scroll to position [396, 0]
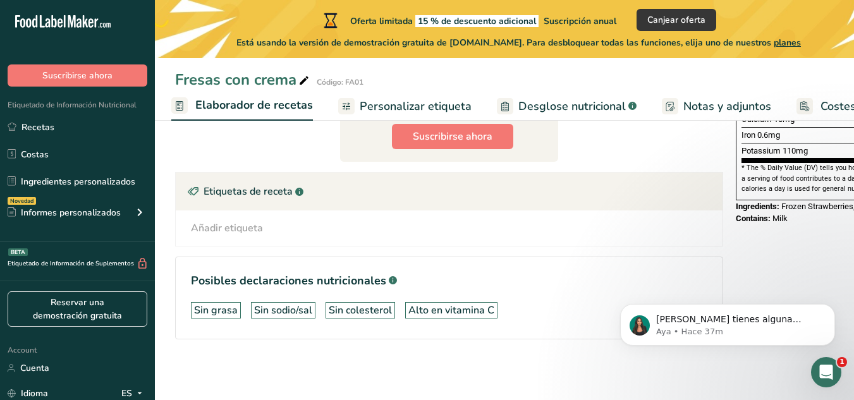
drag, startPoint x: 862, startPoint y: 136, endPoint x: 246, endPoint y: 46, distance: 623.2
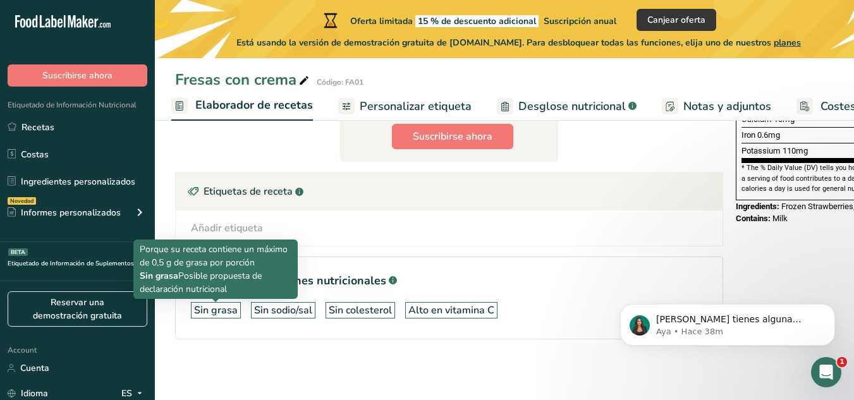
click at [207, 303] on div "Sin grasa" at bounding box center [216, 310] width 44 height 15
drag, startPoint x: 220, startPoint y: 305, endPoint x: 227, endPoint y: 248, distance: 56.7
click at [227, 248] on body ".a-20{fill:#fff;} Suscribirse ahora Etiquetado de Información Nutricional Recet…" at bounding box center [427, 7] width 854 height 786
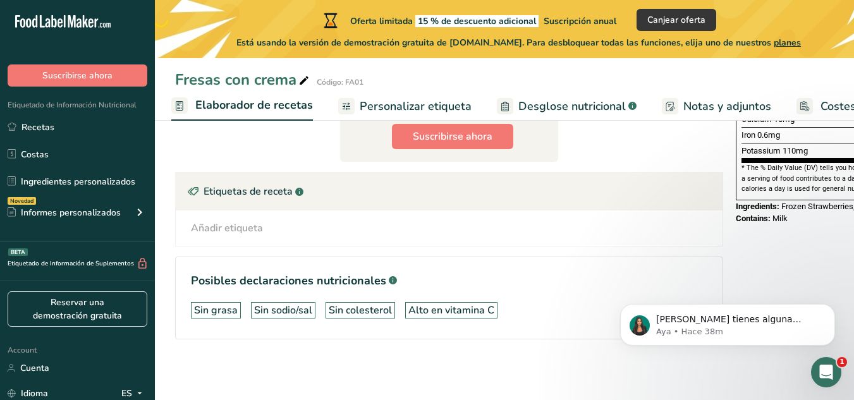
click at [215, 221] on div "Añadir etiqueta" at bounding box center [227, 228] width 72 height 15
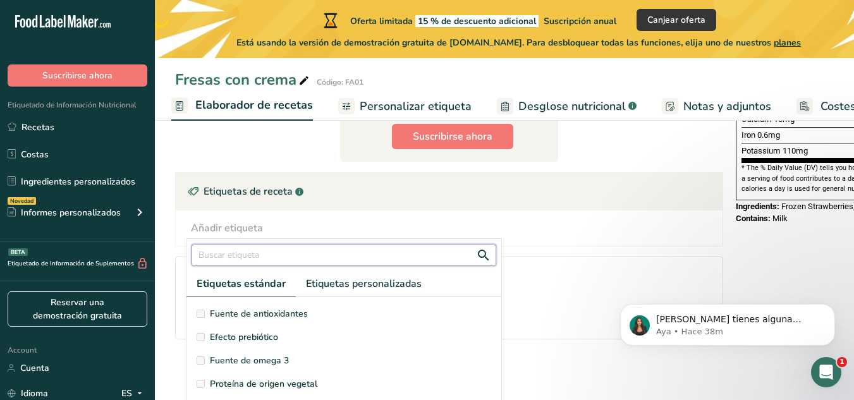
click at [272, 246] on input "text" at bounding box center [343, 255] width 305 height 22
type input "s"
type input "grasa"
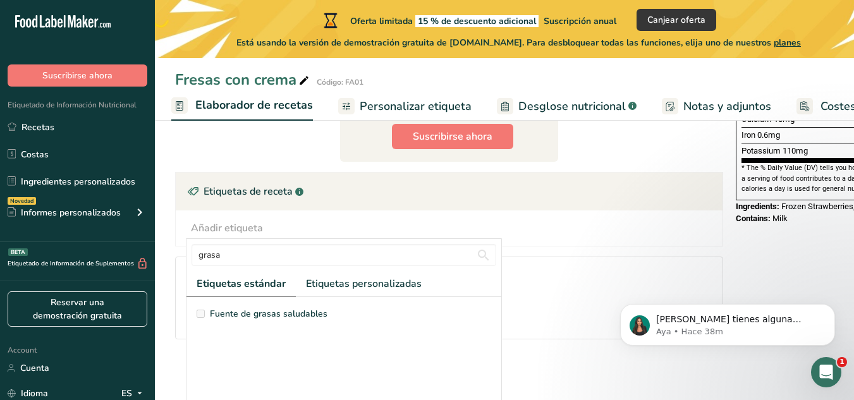
click at [529, 322] on section "Posibles declaraciones nutricionales .a-a{fill:#347362;}.b-a{fill:#fff;} Sin gr…" at bounding box center [449, 298] width 548 height 83
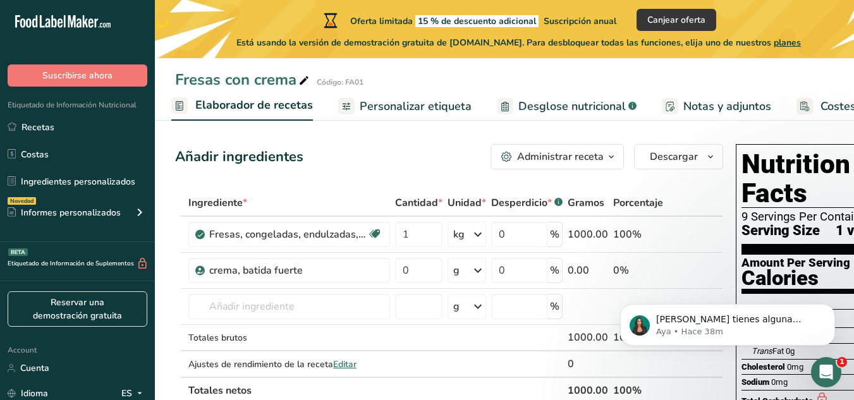
scroll to position [0, 0]
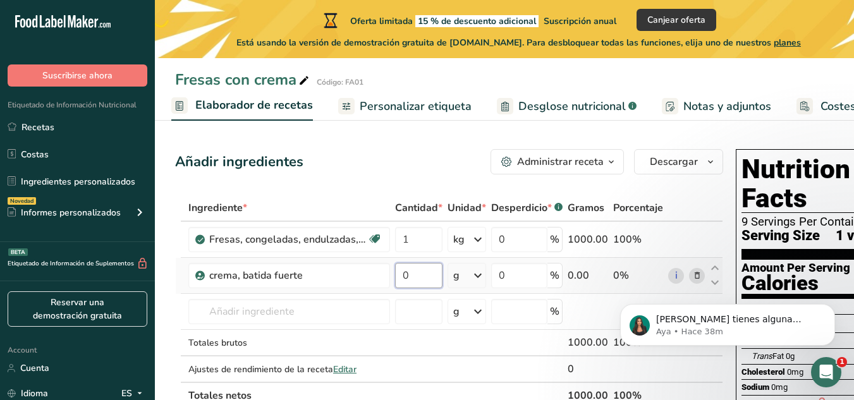
click at [414, 278] on input "0" at bounding box center [418, 275] width 47 height 25
type input "85"
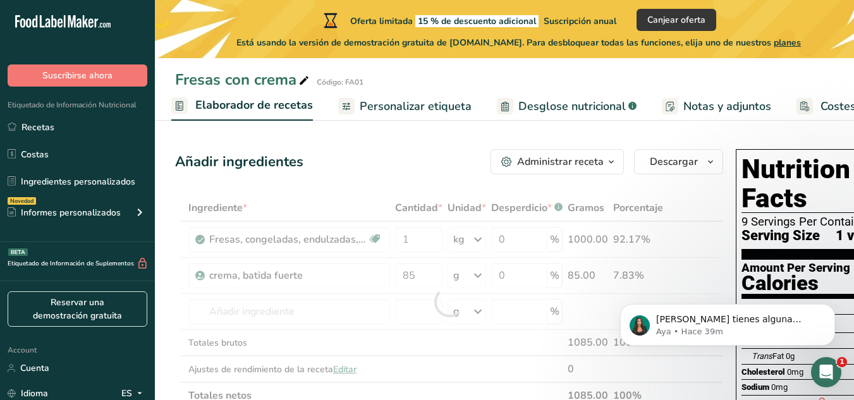
click at [545, 160] on div "Administrar receta" at bounding box center [560, 161] width 87 height 15
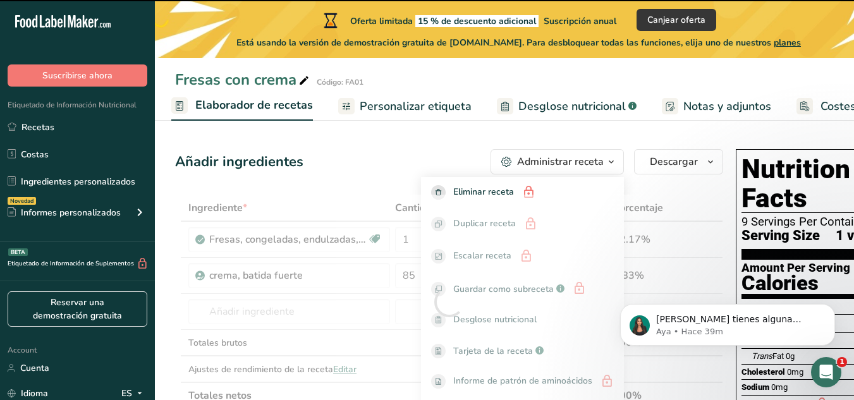
click at [545, 160] on div "Administrar receta" at bounding box center [560, 161] width 87 height 15
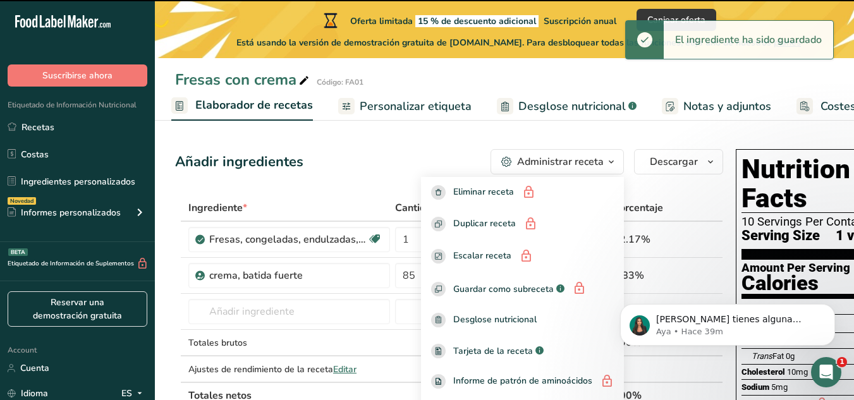
click at [388, 157] on div "Añadir ingredientes Administrar receta Eliminar receta Duplicar receta Escalar …" at bounding box center [449, 161] width 548 height 25
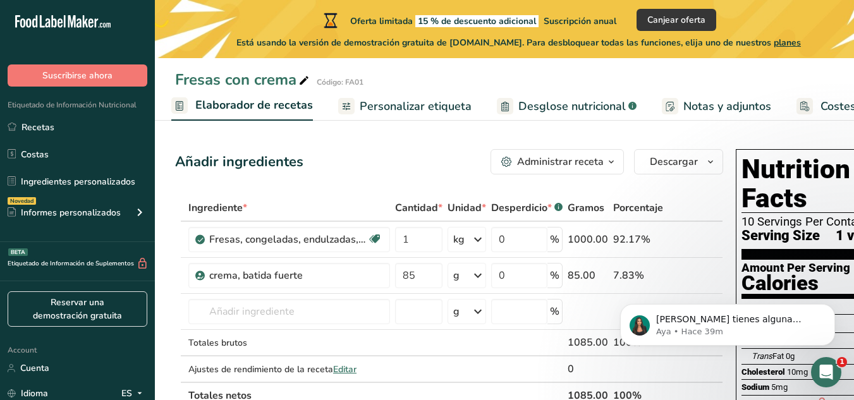
click at [351, 104] on div at bounding box center [346, 106] width 16 height 16
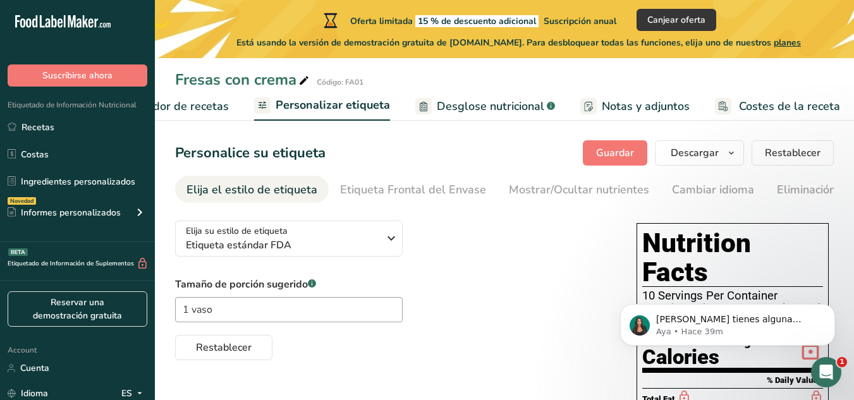
scroll to position [33, 0]
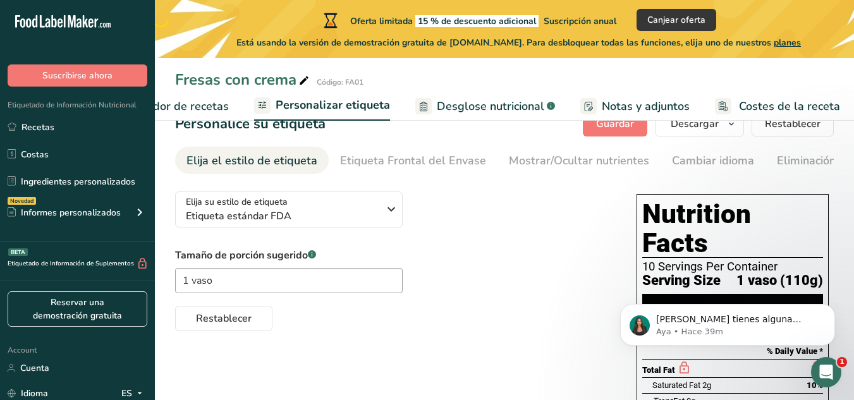
click at [638, 109] on span "Notas y adjuntos" at bounding box center [645, 106] width 88 height 17
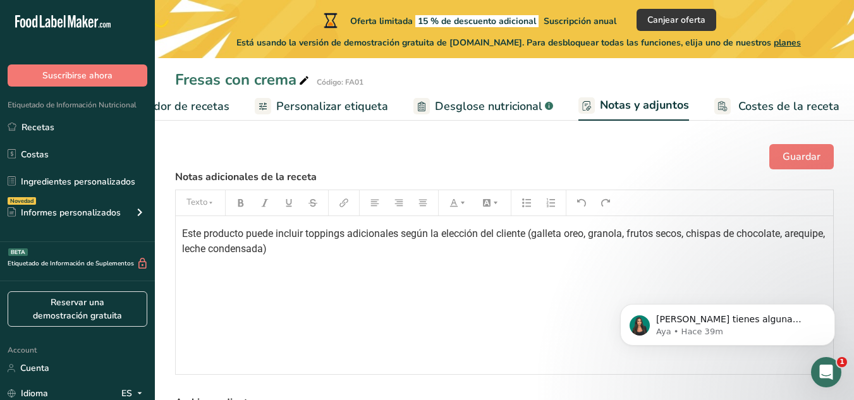
click at [745, 100] on span "Costes de la receta" at bounding box center [788, 106] width 101 height 17
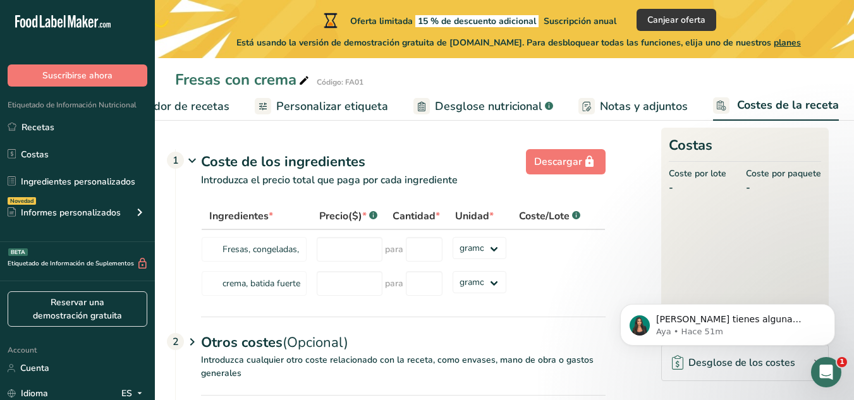
click at [205, 100] on span "Elaborador de recetas" at bounding box center [170, 106] width 117 height 17
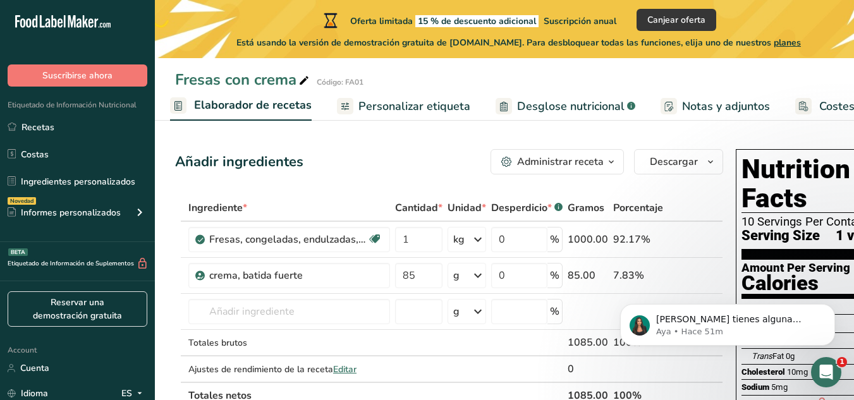
scroll to position [0, 176]
click at [389, 106] on span "Personalizar etiqueta" at bounding box center [416, 106] width 112 height 17
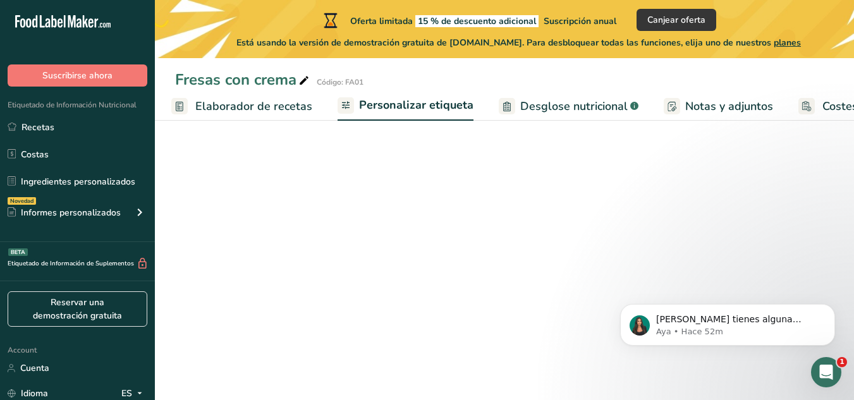
scroll to position [0, 259]
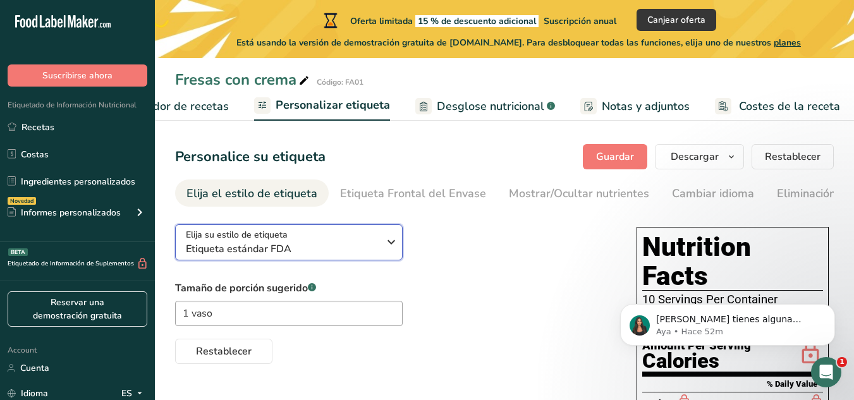
click at [395, 249] on icon "button" at bounding box center [391, 242] width 15 height 23
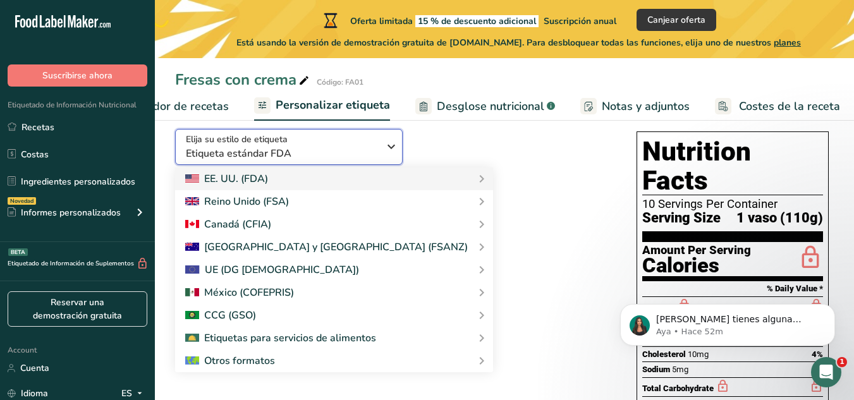
scroll to position [105, 0]
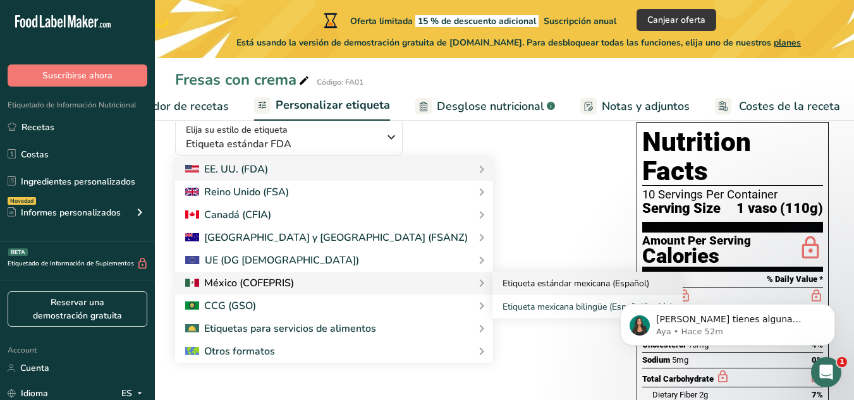
click at [492, 281] on link "Etiqueta estándar mexicana (Español)" at bounding box center [587, 283] width 190 height 23
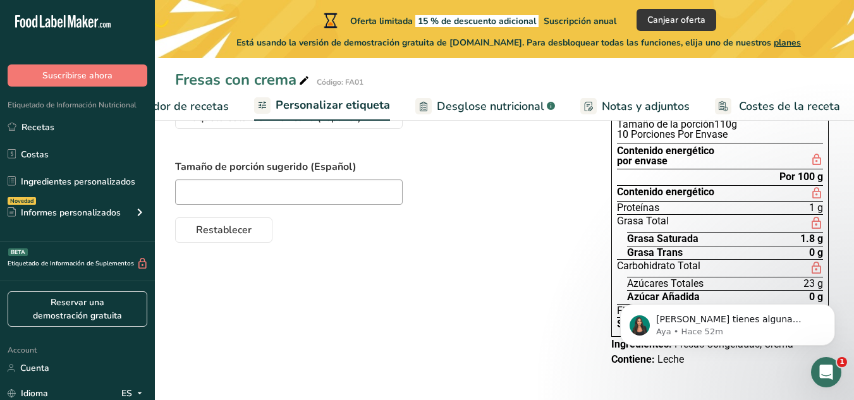
scroll to position [28, 0]
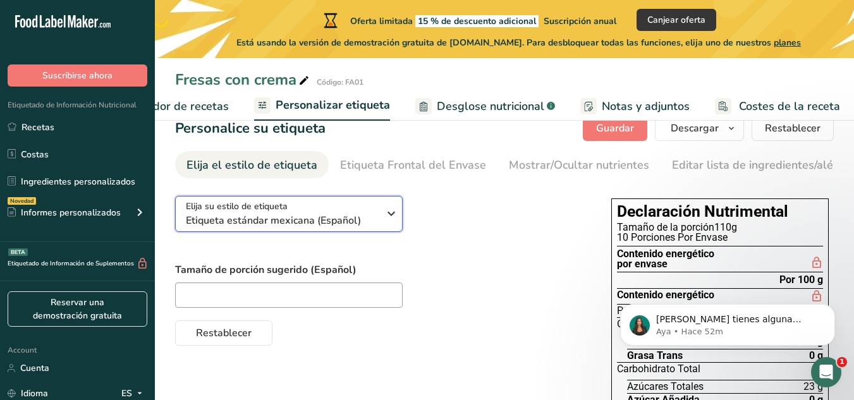
click at [382, 212] on div "Elija su estilo de etiqueta Etiqueta estándar mexicana (Español)" at bounding box center [287, 214] width 202 height 28
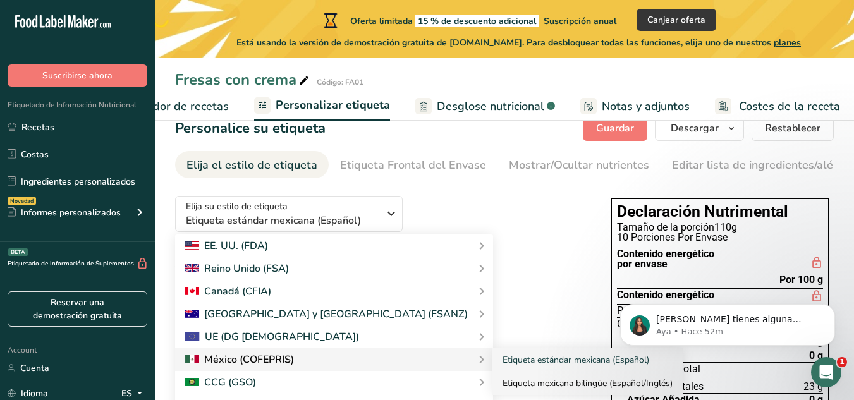
click at [492, 385] on link "Etiqueta mexicana bilingüe (Español/Inglés)" at bounding box center [587, 383] width 190 height 23
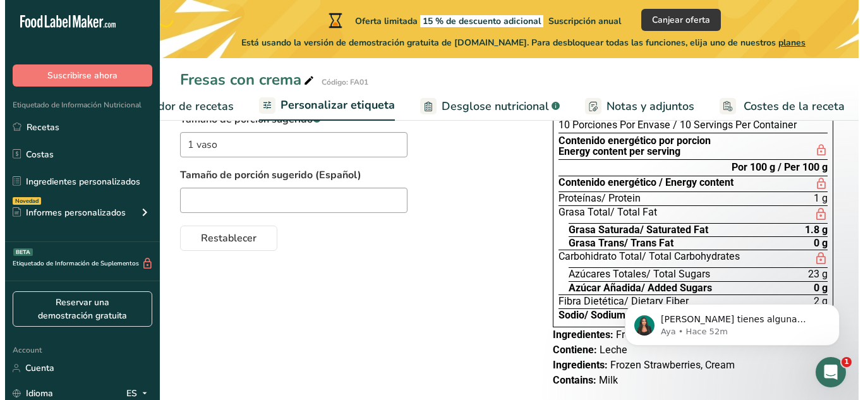
scroll to position [167, 0]
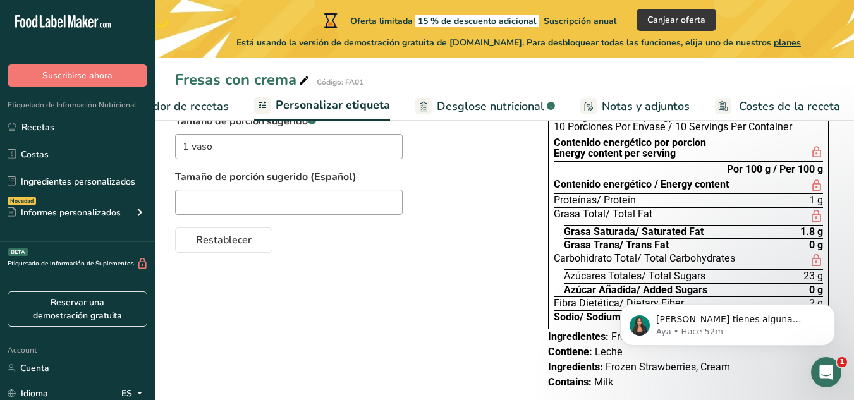
click at [583, 105] on rect at bounding box center [588, 106] width 16 height 16
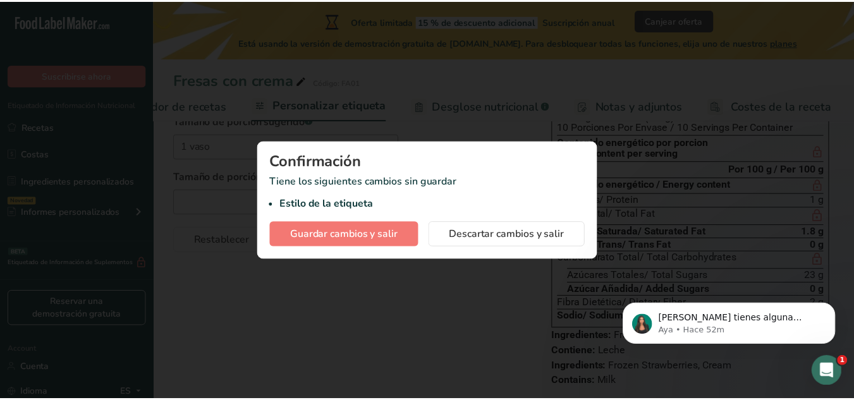
scroll to position [0, 250]
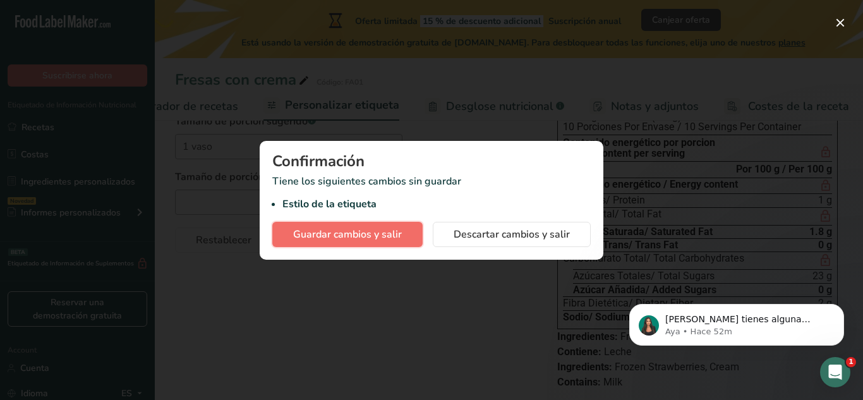
click at [372, 233] on span "Guardar cambios y salir" at bounding box center [347, 234] width 109 height 15
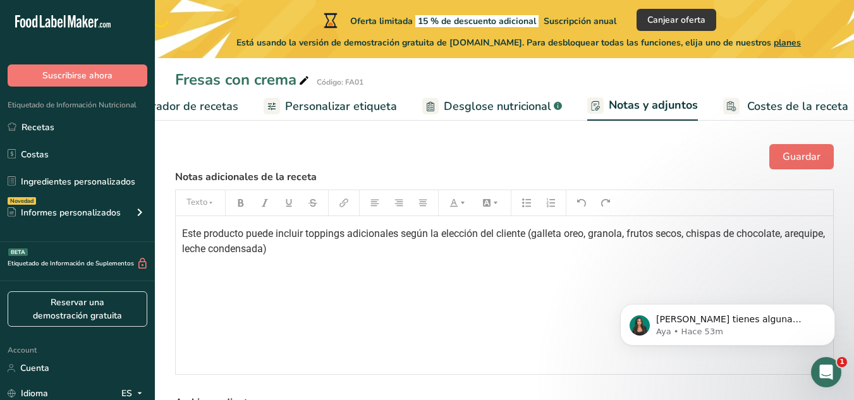
drag, startPoint x: 811, startPoint y: 180, endPoint x: 814, endPoint y: 161, distance: 19.2
click at [811, 180] on label "Notas adicionales de la receta" at bounding box center [504, 176] width 658 height 15
click at [818, 151] on span "Guardar" at bounding box center [801, 156] width 38 height 15
click at [529, 102] on span "Desglose nutricional" at bounding box center [497, 106] width 107 height 17
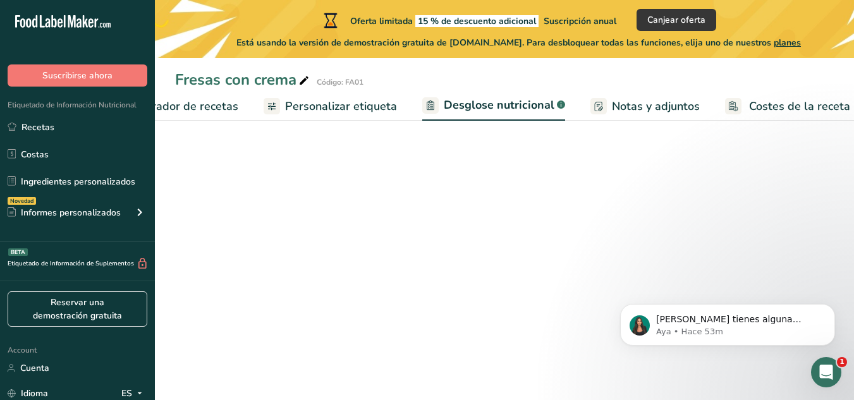
scroll to position [0, 259]
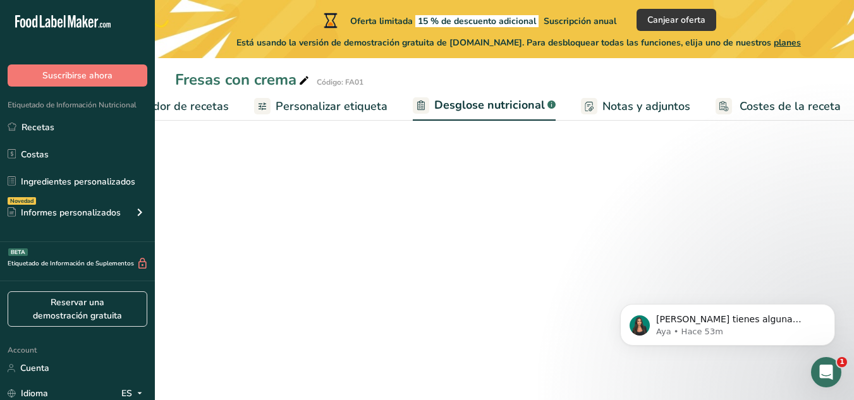
select select "Calories"
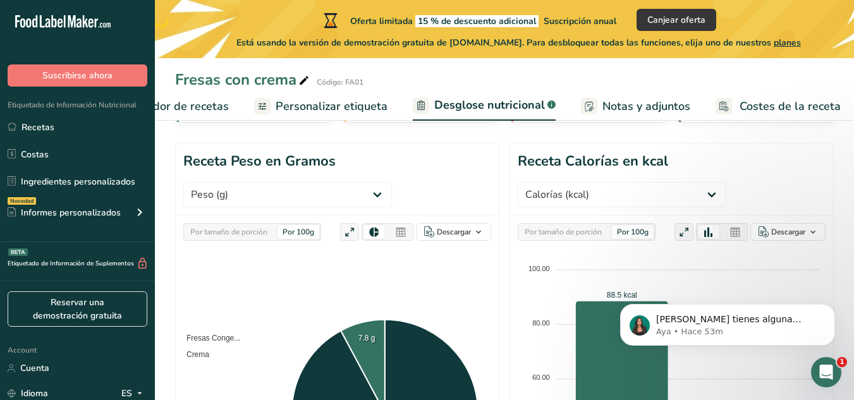
scroll to position [116, 0]
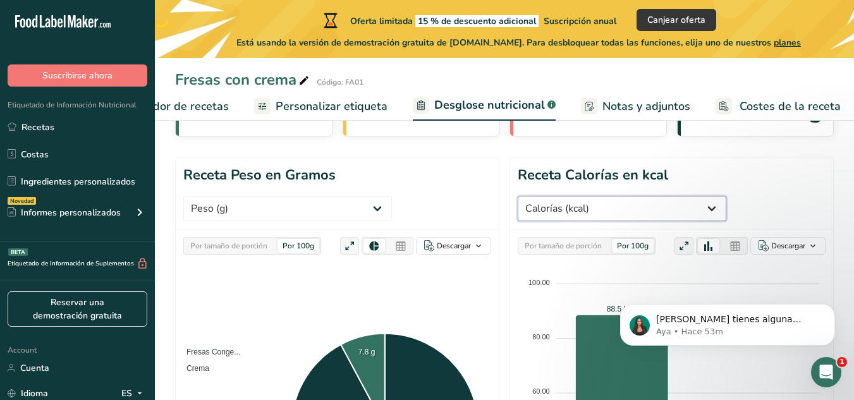
click at [665, 208] on select "Peso (g) Calorías (kcal) Energía KJ (kj) Grasa Total (g) Grasa Saturada (g) Gra…" at bounding box center [621, 208] width 209 height 25
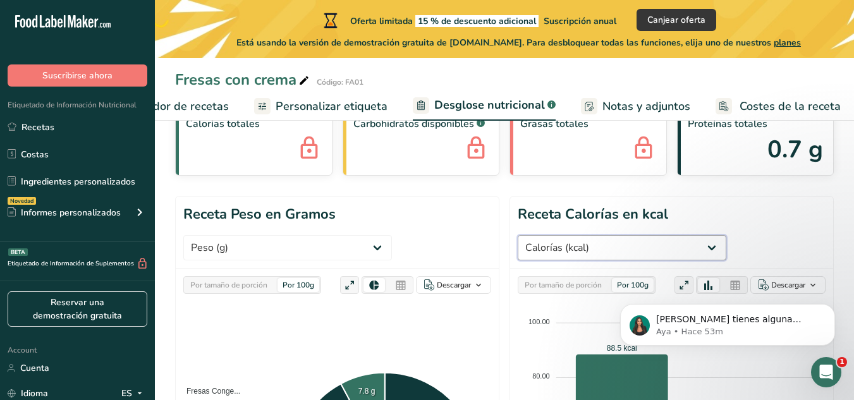
scroll to position [73, 0]
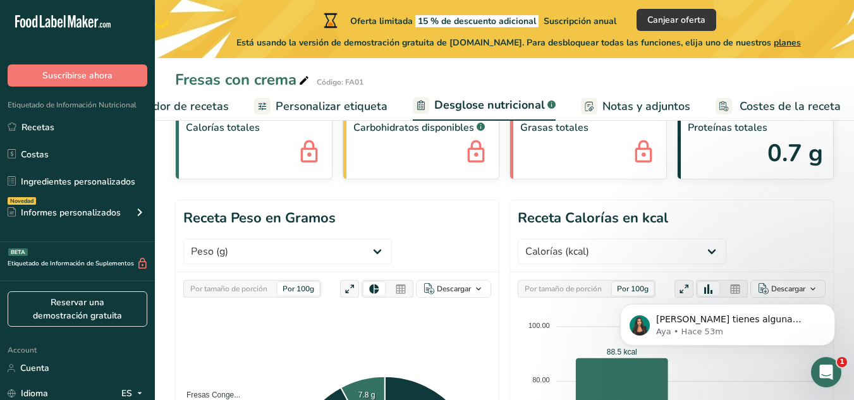
click at [779, 111] on span "Costes de la receta" at bounding box center [789, 106] width 101 height 17
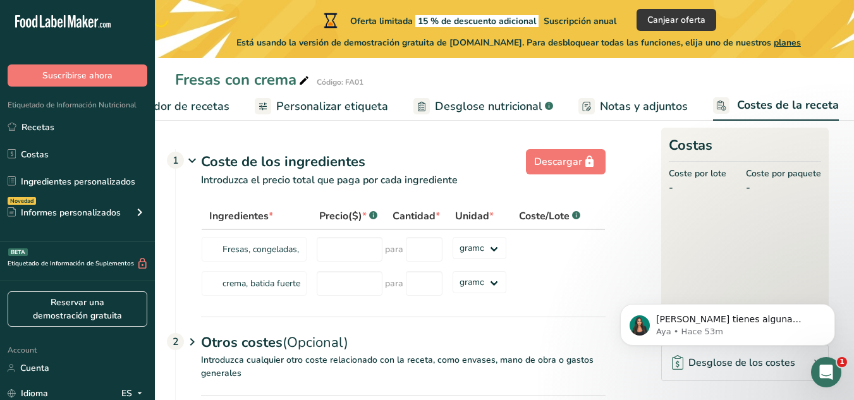
click at [194, 98] on span "Elaborador de recetas" at bounding box center [170, 106] width 117 height 17
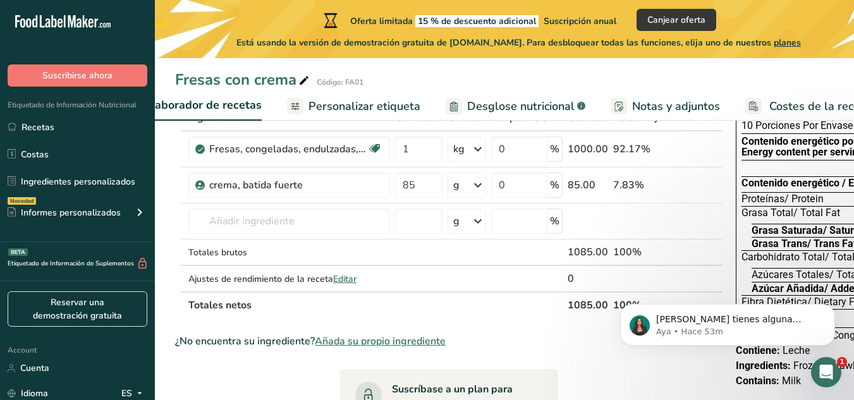
scroll to position [0, 259]
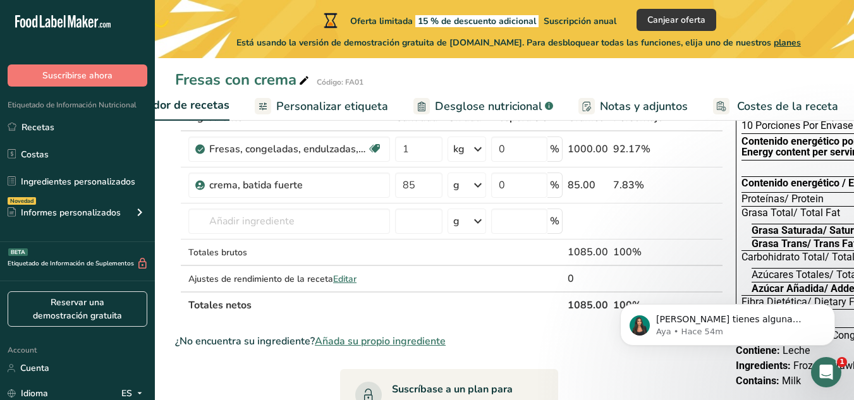
drag, startPoint x: 783, startPoint y: 288, endPoint x: 815, endPoint y: 262, distance: 40.9
click at [815, 277] on html "Si tienes alguna pregunta no dudes en consultarnos. ¡Estamos aquí para ayudarte…" at bounding box center [727, 321] width 253 height 88
click at [337, 105] on span "Personalizar etiqueta" at bounding box center [332, 106] width 112 height 17
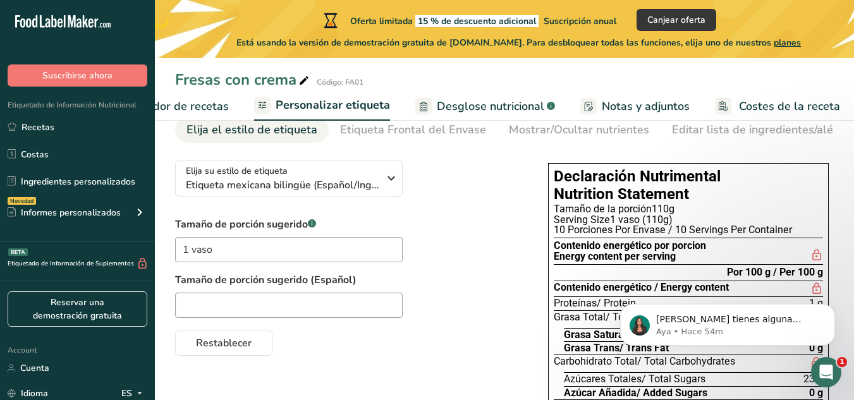
scroll to position [95, 0]
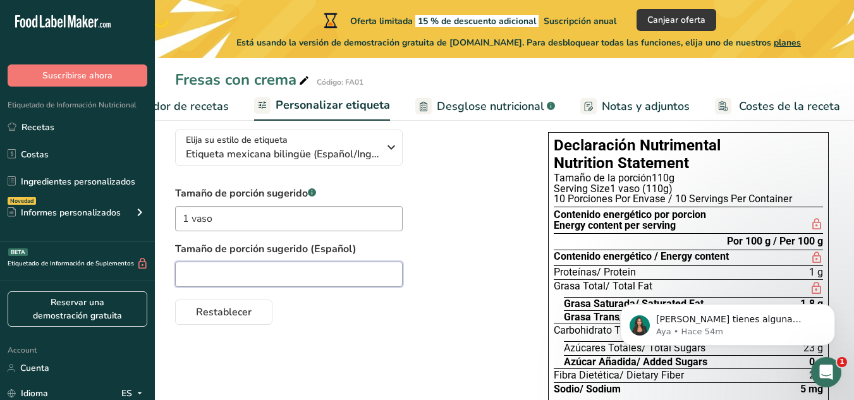
click at [301, 285] on input "text" at bounding box center [288, 274] width 227 height 25
type input "1"
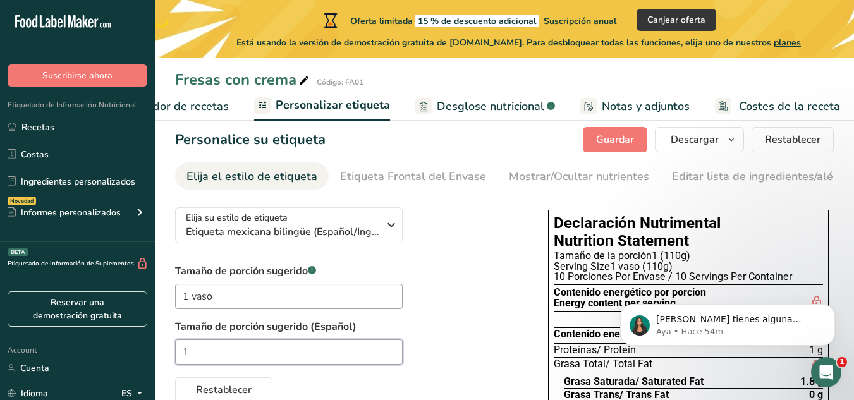
scroll to position [0, 0]
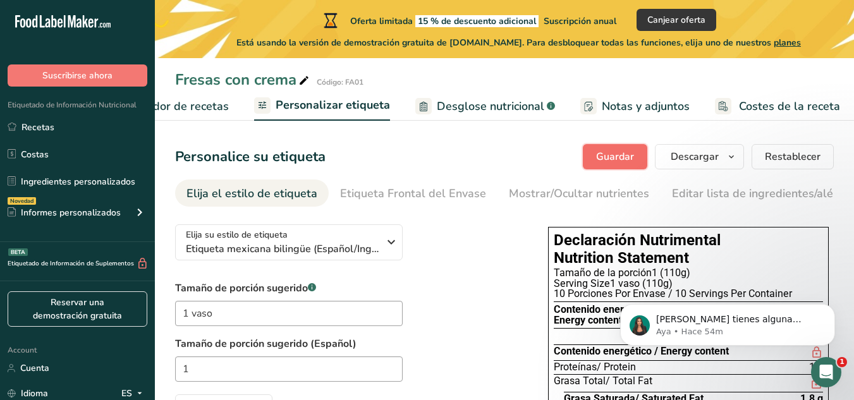
click at [627, 166] on button "Guardar" at bounding box center [615, 156] width 64 height 25
click at [727, 168] on button "Descargar" at bounding box center [699, 156] width 89 height 25
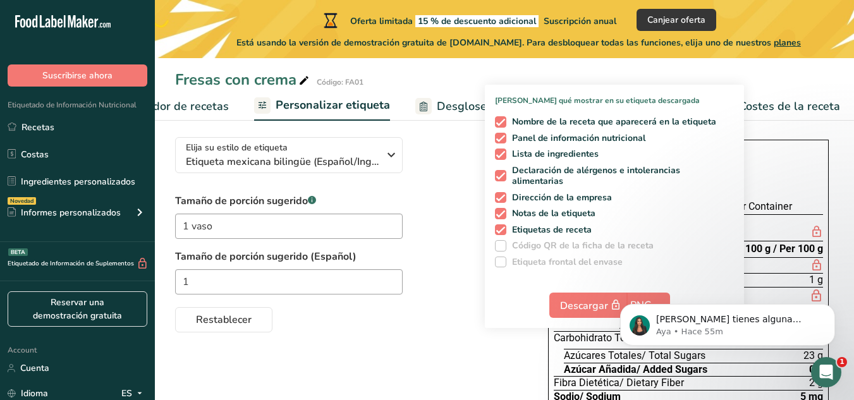
scroll to position [87, 0]
click at [500, 121] on span at bounding box center [500, 122] width 11 height 11
click at [500, 121] on input "Nombre de la receta que aparecerá en la etiqueta" at bounding box center [499, 122] width 8 height 8
checkbox input "false"
click at [500, 133] on span at bounding box center [500, 138] width 11 height 11
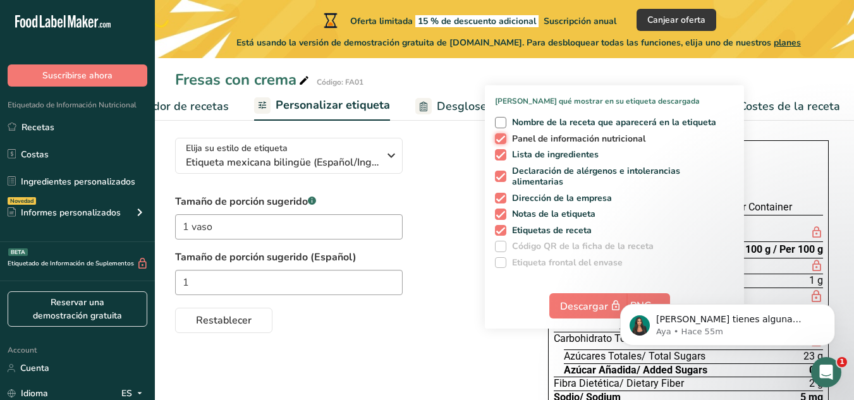
click at [500, 135] on input "Panel de información nutricional" at bounding box center [499, 139] width 8 height 8
checkbox input "false"
click at [501, 154] on span at bounding box center [500, 154] width 11 height 11
click at [501, 154] on input "Lista de ingredientes" at bounding box center [499, 154] width 8 height 8
checkbox input "false"
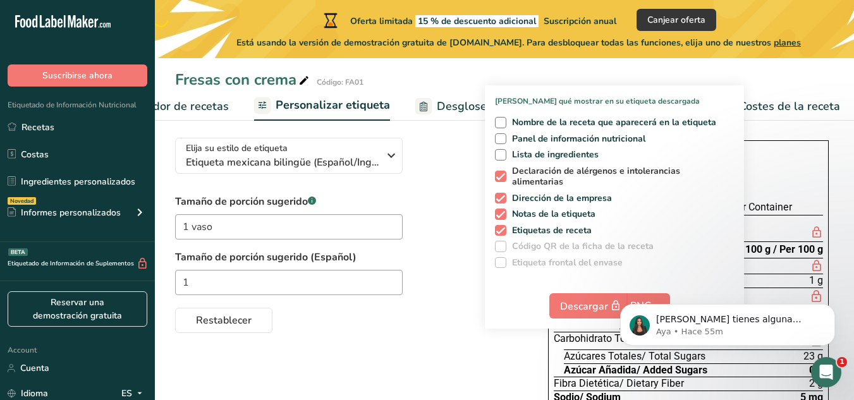
click at [499, 169] on label "Declaración de alérgenos e intolerancias alimentarias" at bounding box center [612, 177] width 234 height 22
click at [499, 172] on input "Declaración de alérgenos e intolerancias alimentarias" at bounding box center [499, 176] width 8 height 8
checkbox input "false"
click at [501, 202] on span at bounding box center [500, 198] width 11 height 11
click at [501, 202] on input "Dirección de la empresa" at bounding box center [499, 198] width 8 height 8
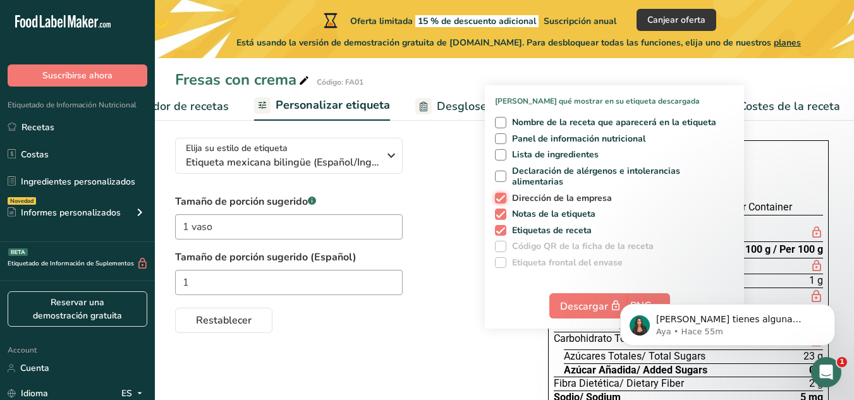
checkbox input "false"
click at [501, 214] on span at bounding box center [500, 214] width 11 height 11
click at [501, 214] on input "Notas de la etiqueta" at bounding box center [499, 214] width 8 height 8
checkbox input "false"
click at [500, 227] on span at bounding box center [500, 230] width 11 height 11
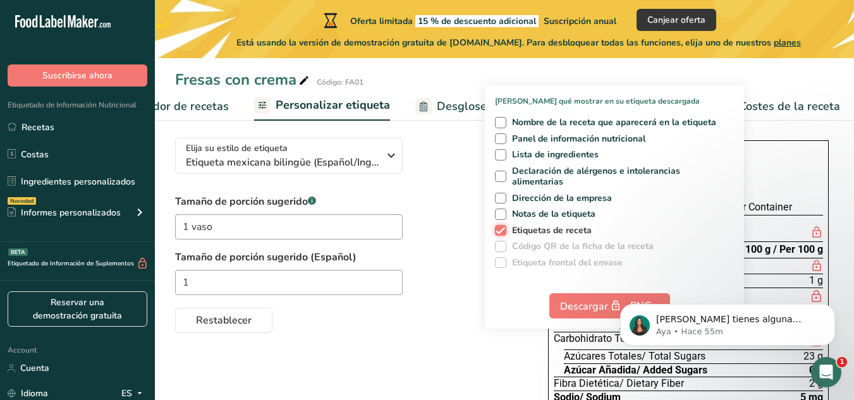
click at [500, 227] on input "Etiquetas de receta" at bounding box center [499, 230] width 8 height 8
click at [500, 225] on span at bounding box center [500, 230] width 11 height 11
click at [500, 226] on input "Etiquetas de receta" at bounding box center [499, 230] width 8 height 8
checkbox input "true"
drag, startPoint x: 499, startPoint y: 211, endPoint x: 499, endPoint y: 202, distance: 9.5
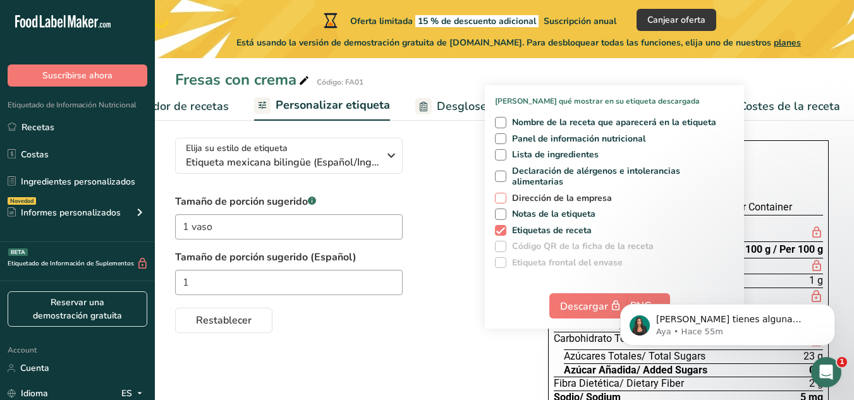
click at [499, 210] on span at bounding box center [500, 214] width 11 height 11
click at [499, 210] on input "Notas de la etiqueta" at bounding box center [499, 214] width 8 height 8
checkbox input "true"
click at [499, 197] on span at bounding box center [500, 198] width 11 height 11
click at [499, 197] on input "Dirección de la empresa" at bounding box center [499, 198] width 8 height 8
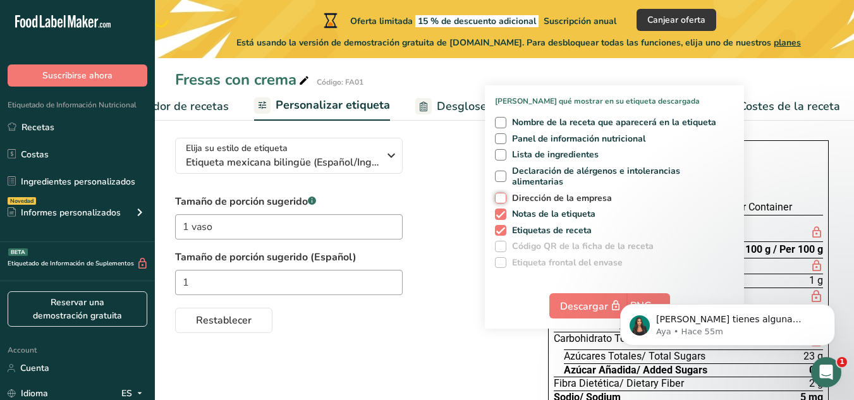
checkbox input "true"
click at [499, 172] on span at bounding box center [500, 176] width 11 height 11
click at [499, 172] on input "Declaración de alérgenos e intolerancias alimentarias" at bounding box center [499, 176] width 8 height 8
checkbox input "true"
click at [499, 159] on span at bounding box center [500, 154] width 11 height 11
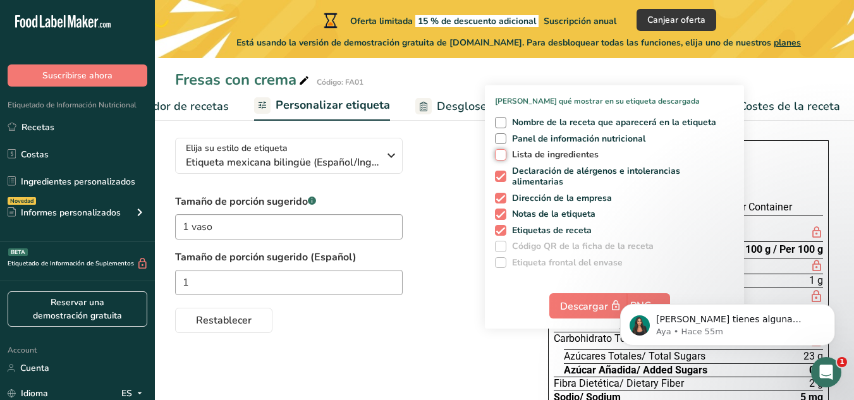
click at [499, 159] on input "Lista de ingredientes" at bounding box center [499, 154] width 8 height 8
checkbox input "true"
click at [499, 141] on span at bounding box center [500, 138] width 11 height 11
click at [499, 141] on input "Panel de información nutricional" at bounding box center [499, 139] width 8 height 8
checkbox input "true"
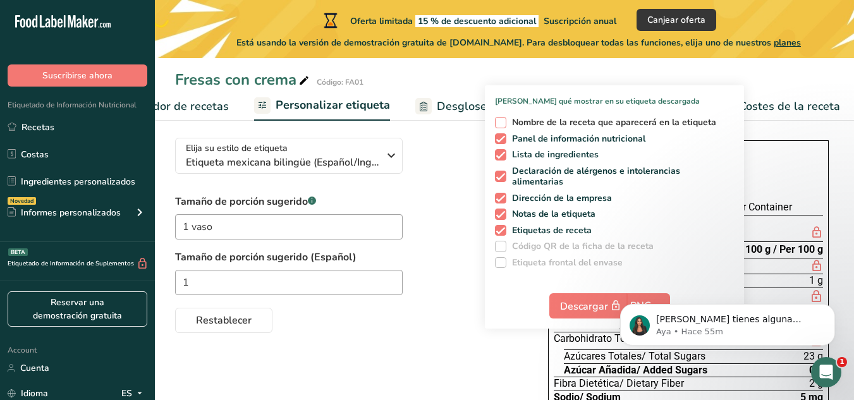
click at [497, 123] on span at bounding box center [500, 122] width 11 height 11
click at [497, 123] on input "Nombre de la receta que aparecerá en la etiqueta" at bounding box center [499, 122] width 8 height 8
checkbox input "true"
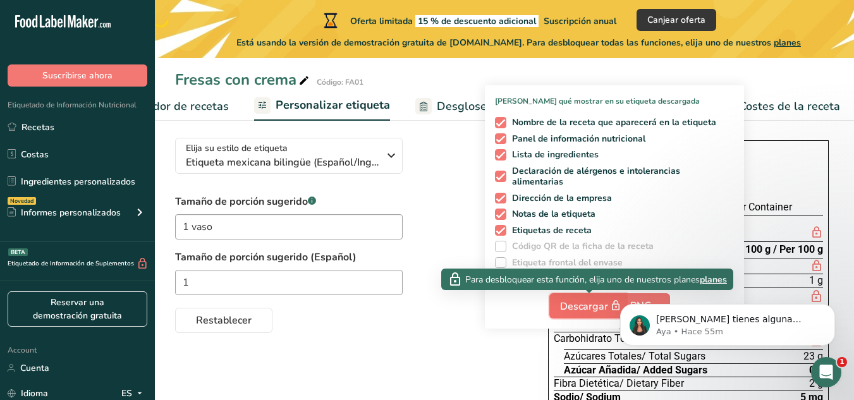
click at [586, 310] on span "Descargar" at bounding box center [591, 306] width 63 height 16
click at [586, 306] on span "Descargar" at bounding box center [591, 306] width 63 height 16
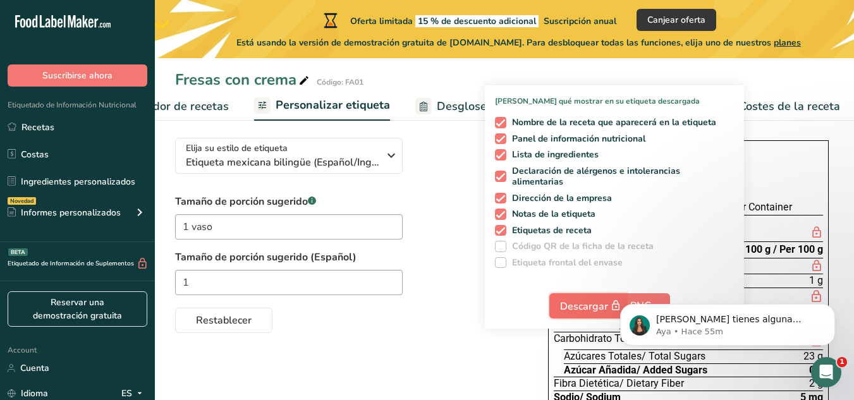
click at [587, 305] on span "Descargar" at bounding box center [591, 306] width 63 height 16
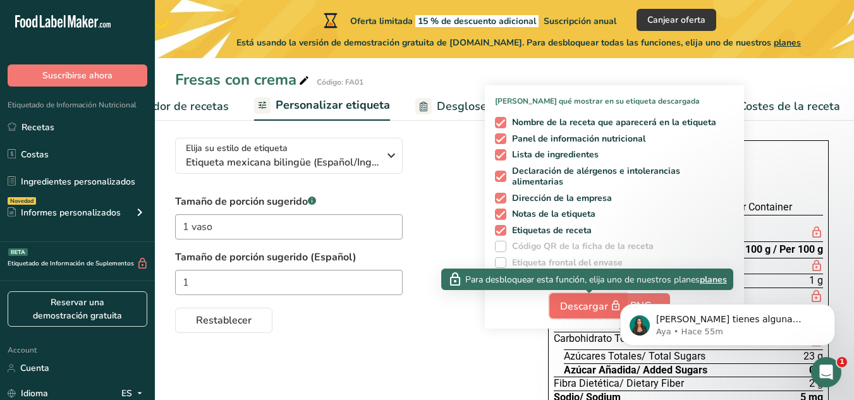
click at [587, 305] on span "Descargar" at bounding box center [591, 306] width 63 height 16
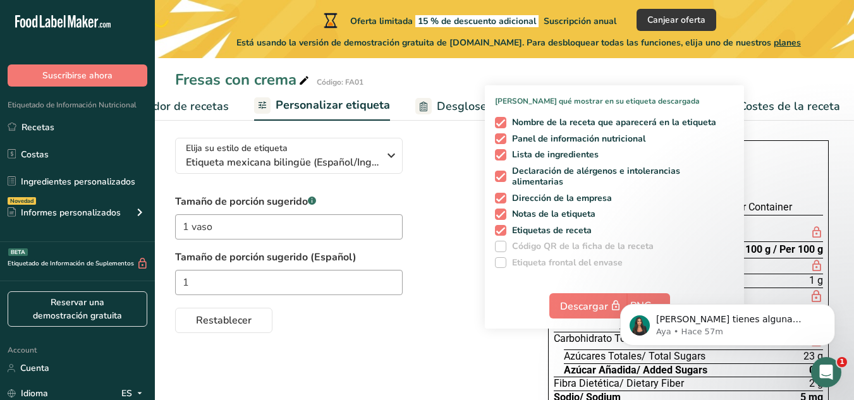
click at [450, 324] on div "Restablecer" at bounding box center [349, 318] width 348 height 30
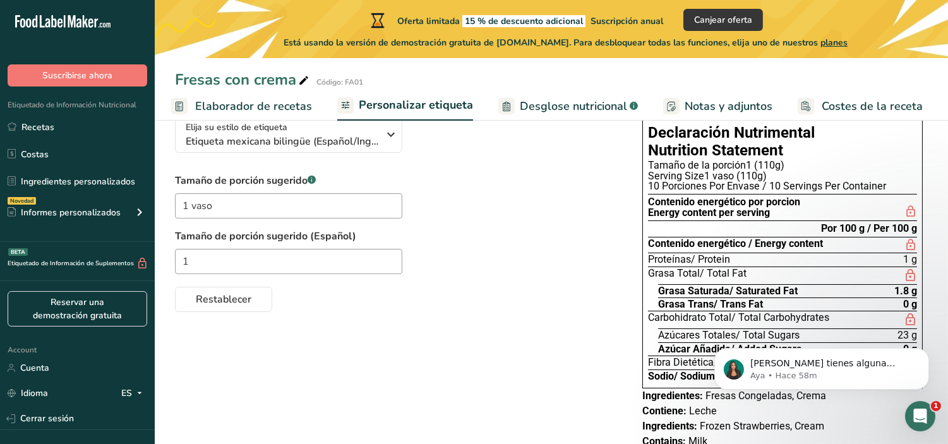
scroll to position [0, 163]
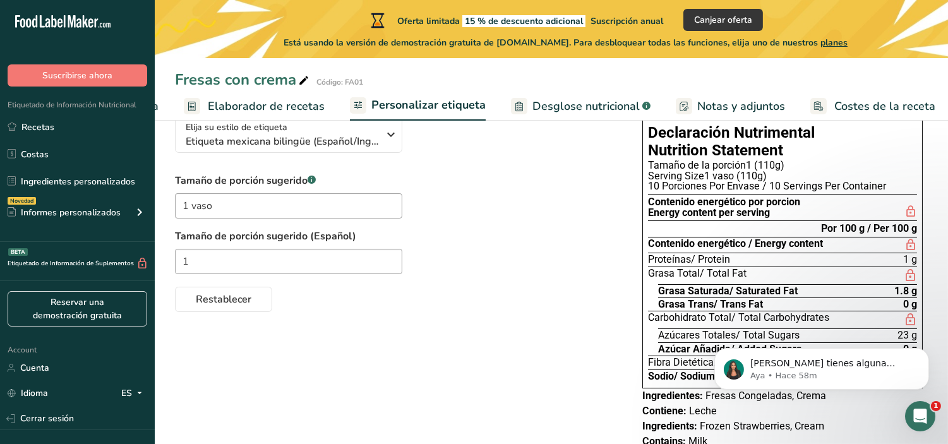
drag, startPoint x: 848, startPoint y: 3, endPoint x: 581, endPoint y: 224, distance: 346.4
click at [581, 224] on div "Tamaño de porción sugerido .a-a{fill:#347362;}.b-a{fill:#fff;} 1 vaso Tamaño de…" at bounding box center [396, 242] width 442 height 139
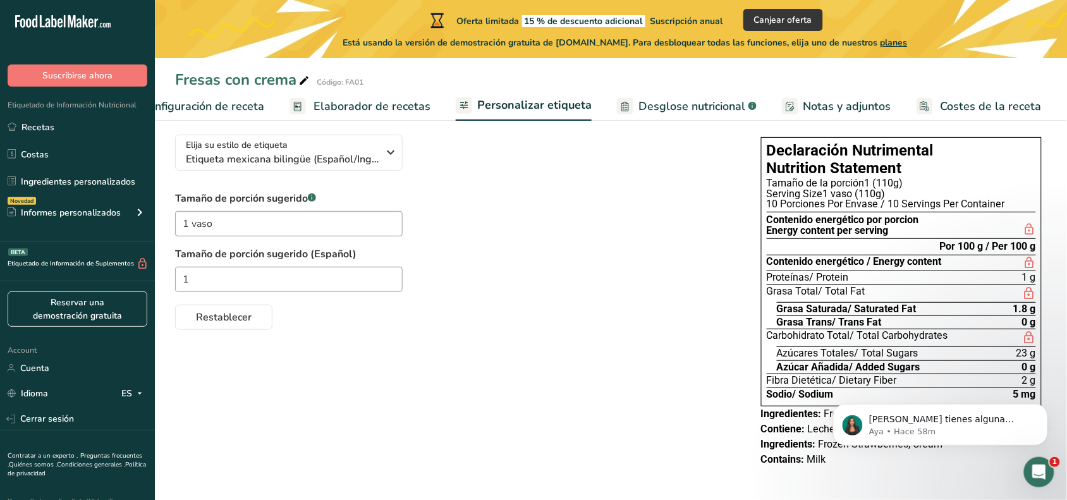
scroll to position [0, 45]
drag, startPoint x: 958, startPoint y: 6, endPoint x: 655, endPoint y: 385, distance: 485.1
click at [655, 385] on div "Elija su estilo de etiqueta Etiqueta mexicana bilingüe (Español/Inglés) EE. UU.…" at bounding box center [610, 301] width 871 height 355
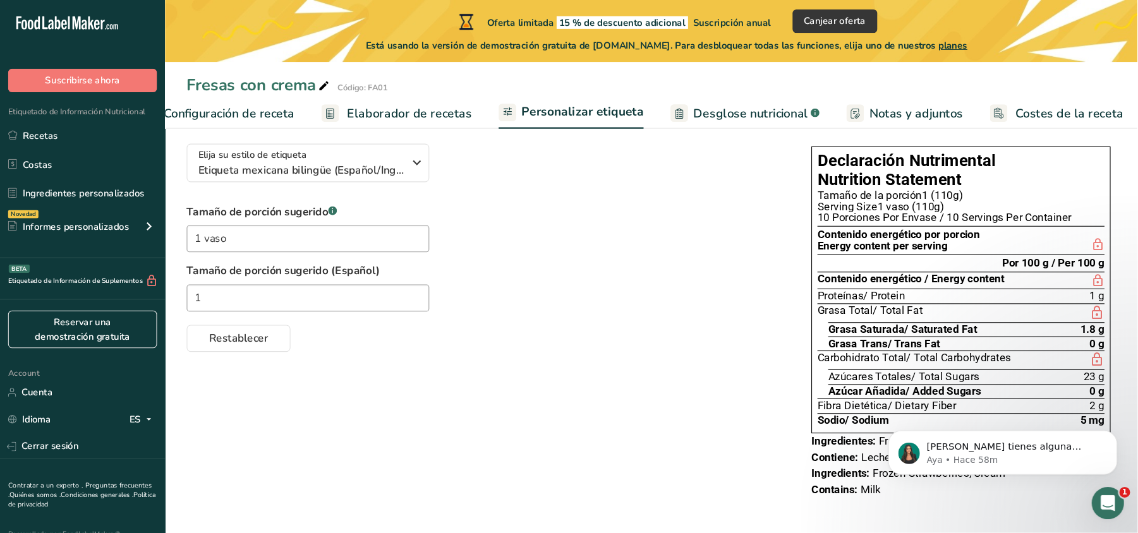
scroll to position [0, 0]
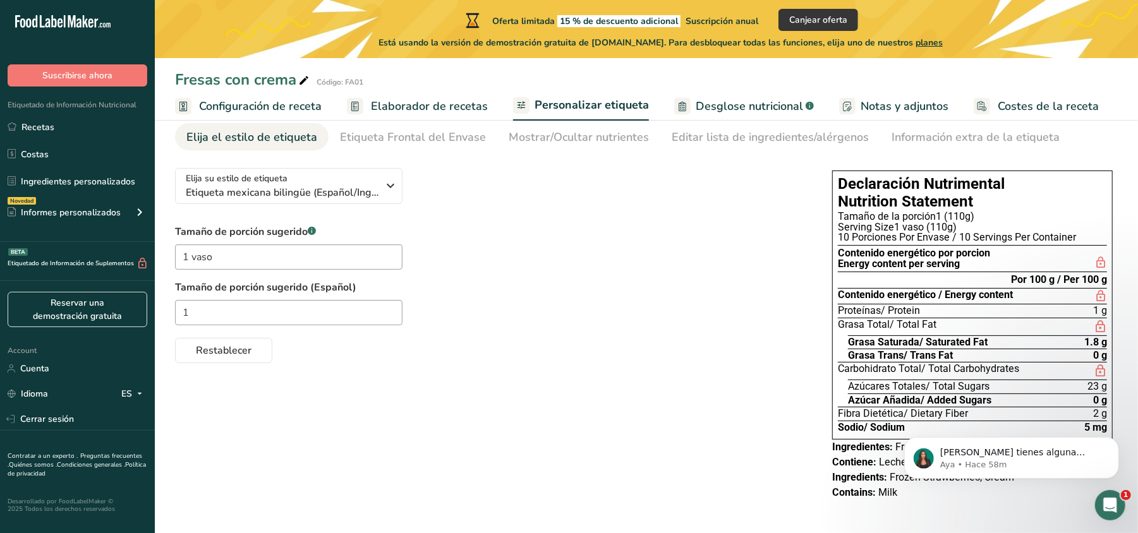
drag, startPoint x: 1040, startPoint y: 20, endPoint x: 589, endPoint y: 339, distance: 552.9
click at [589, 339] on div "Restablecer" at bounding box center [491, 348] width 632 height 30
click at [853, 399] on div "Abrir Intercom Messenger" at bounding box center [1108, 504] width 42 height 42
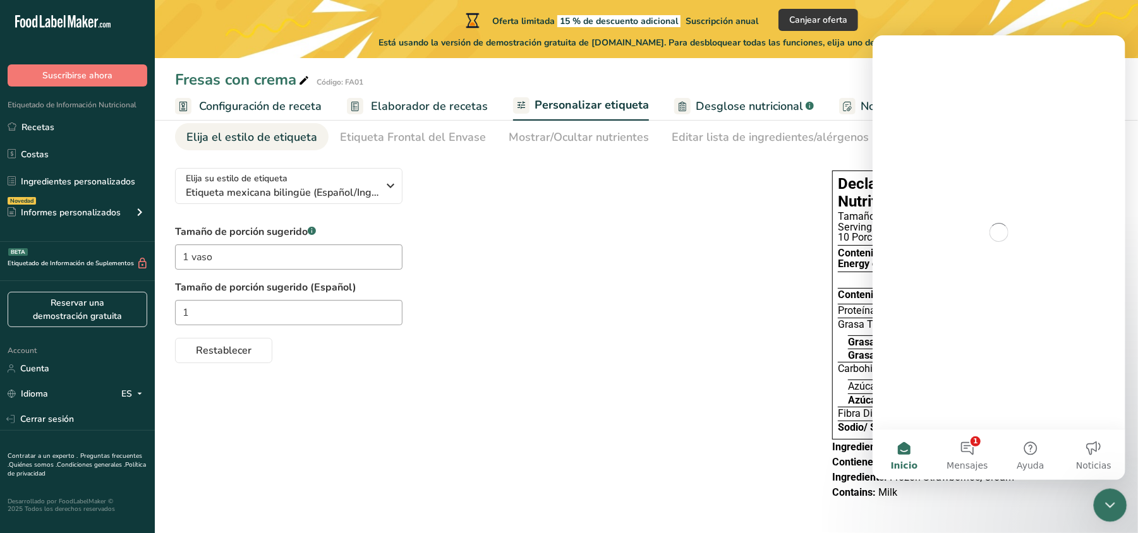
click at [853, 399] on icon "Cerrar Intercom Messenger" at bounding box center [1108, 503] width 15 height 15
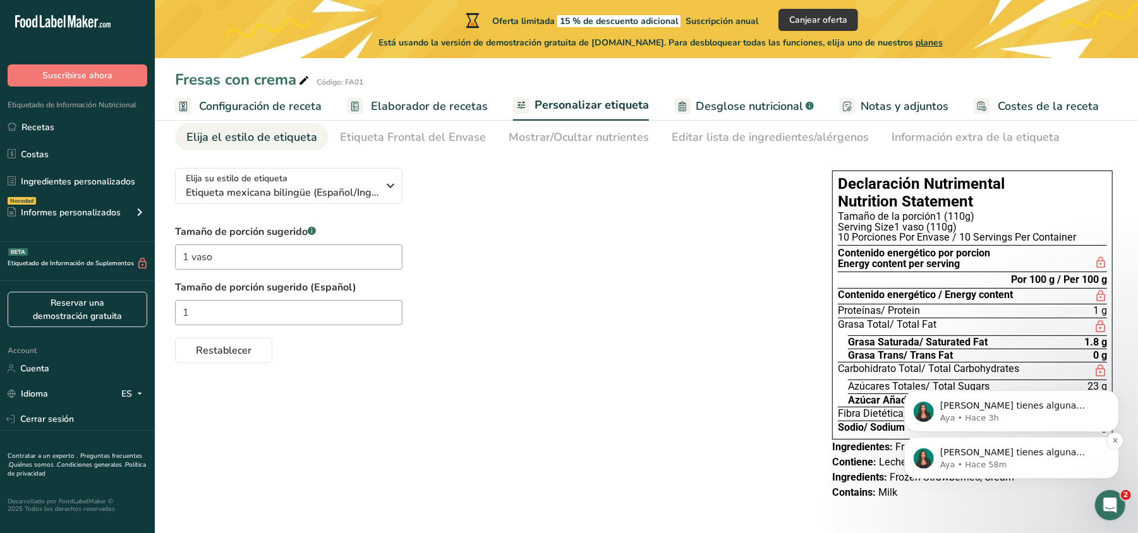
click at [853, 399] on p "[PERSON_NAME] tienes alguna pregunta no dudes en consultarnos. ¡Estamos aquí pa…" at bounding box center [1021, 452] width 163 height 13
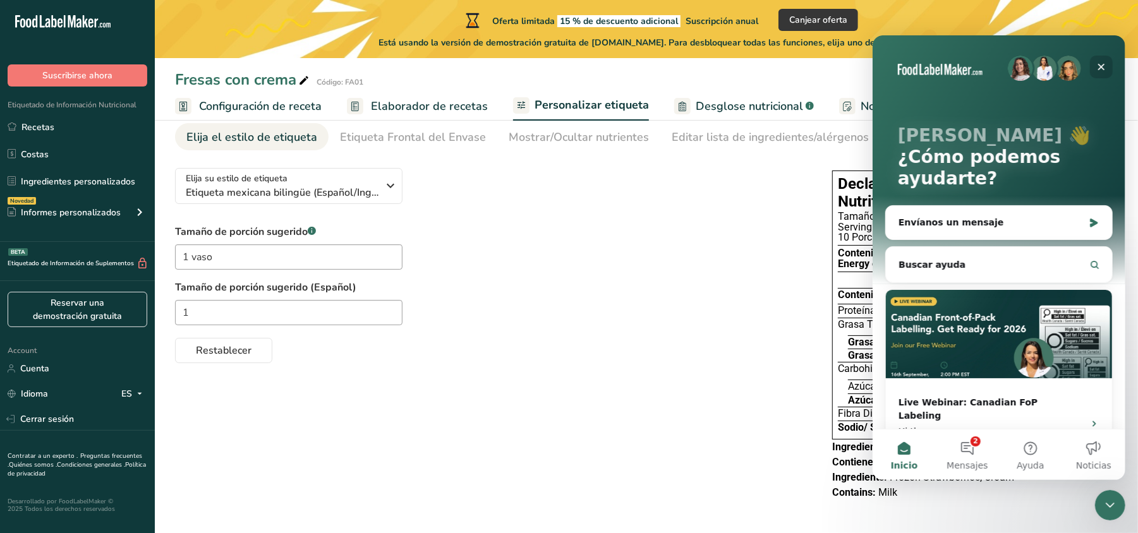
click at [853, 65] on icon "Cerrar" at bounding box center [1101, 66] width 10 height 10
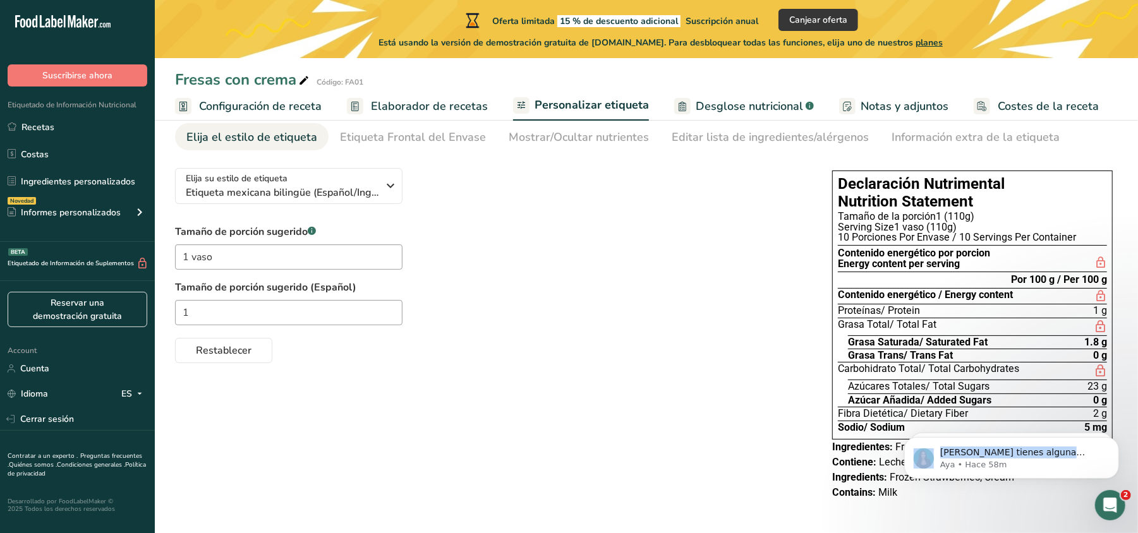
drag, startPoint x: 1060, startPoint y: 555, endPoint x: 1091, endPoint y: 529, distance: 40.8
click at [853, 399] on html "Si tienes alguna pregunta no dudes en consultarnos. ¡Estamos aquí para ayudarte…" at bounding box center [1011, 454] width 253 height 88
click at [853, 399] on icon "Dismiss notification" at bounding box center [1114, 440] width 7 height 7
click at [853, 399] on button "Dismiss notification" at bounding box center [1114, 440] width 16 height 16
